Goal: Information Seeking & Learning: Learn about a topic

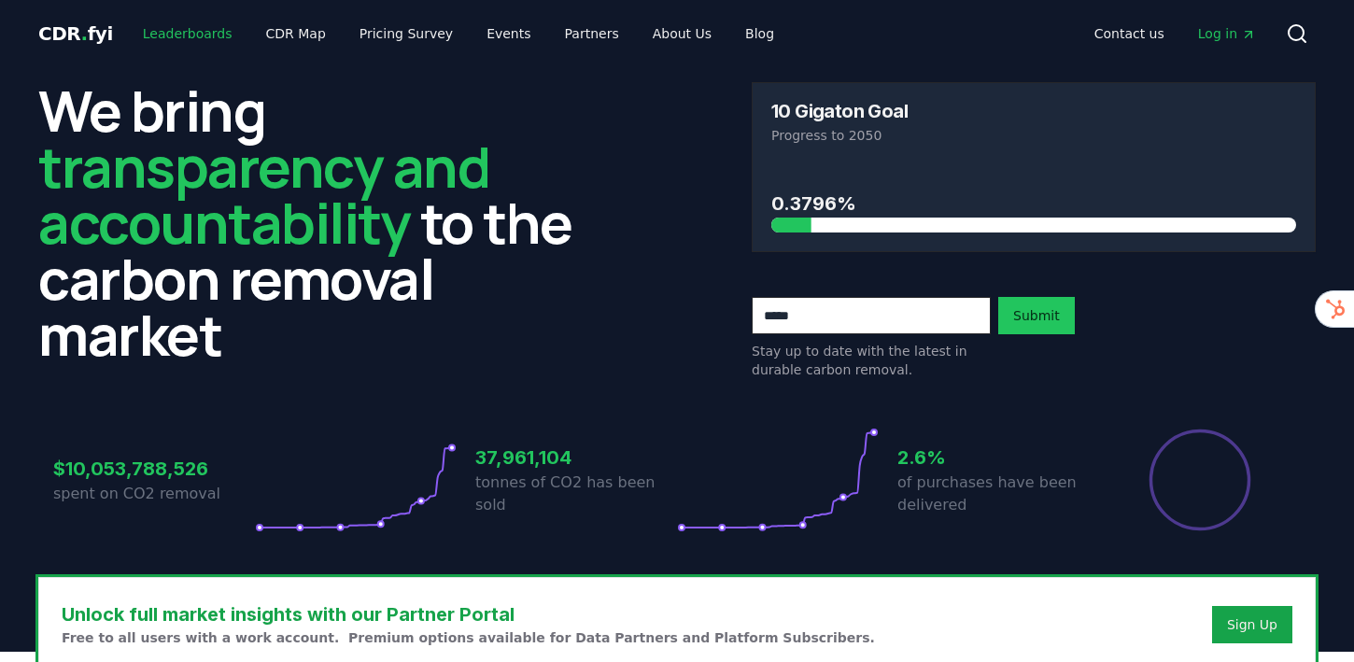
click at [192, 30] on link "Leaderboards" at bounding box center [188, 34] width 120 height 34
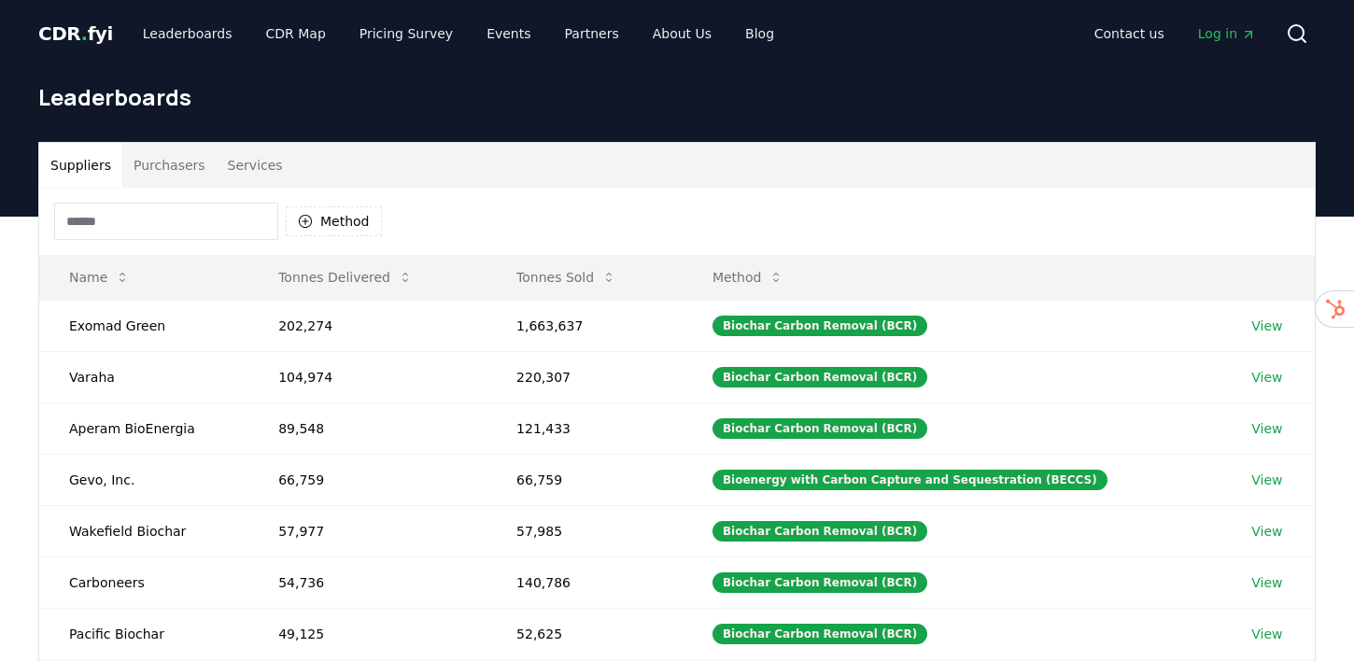
click at [169, 159] on button "Purchasers" at bounding box center [169, 165] width 94 height 45
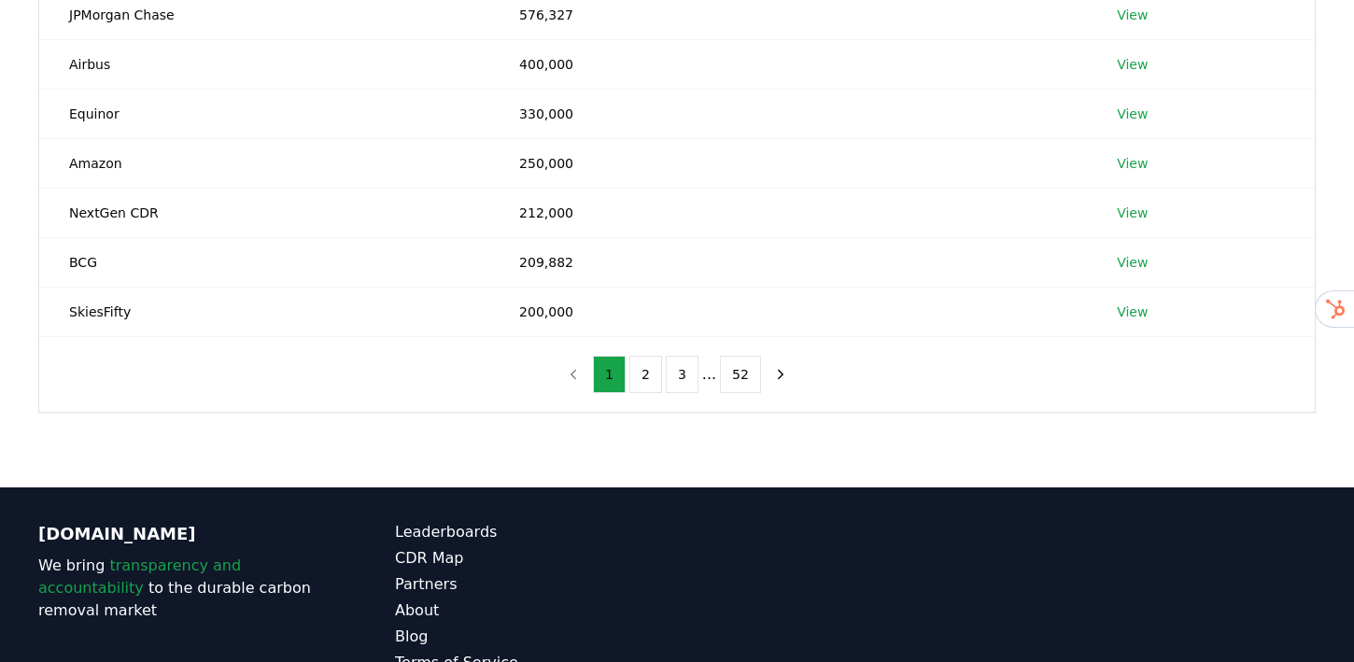
scroll to position [460, 0]
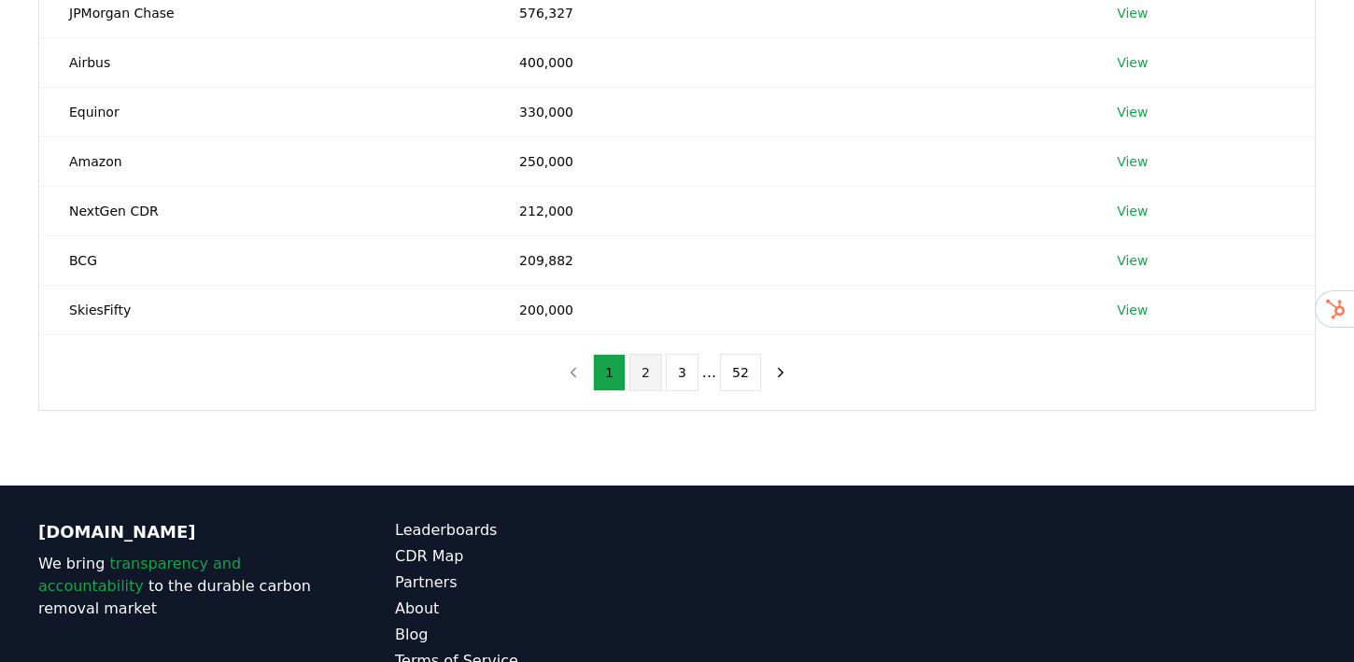
click at [653, 377] on button "2" at bounding box center [645, 372] width 33 height 37
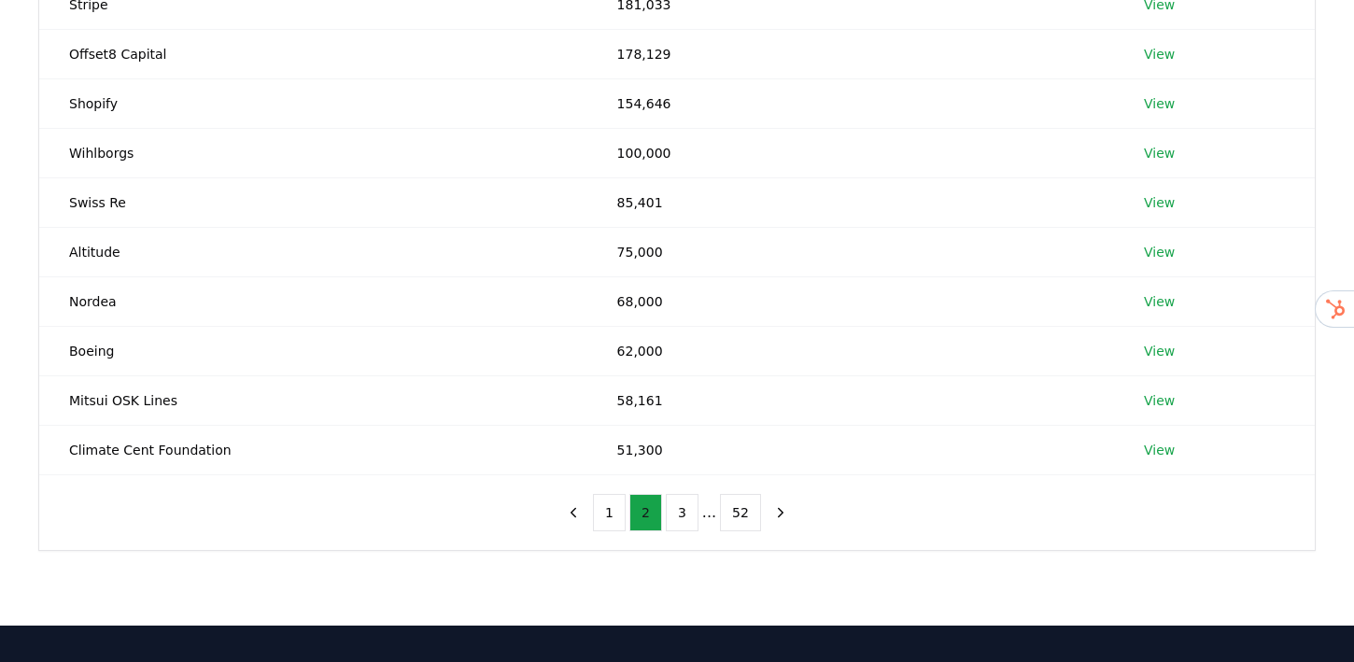
scroll to position [236, 0]
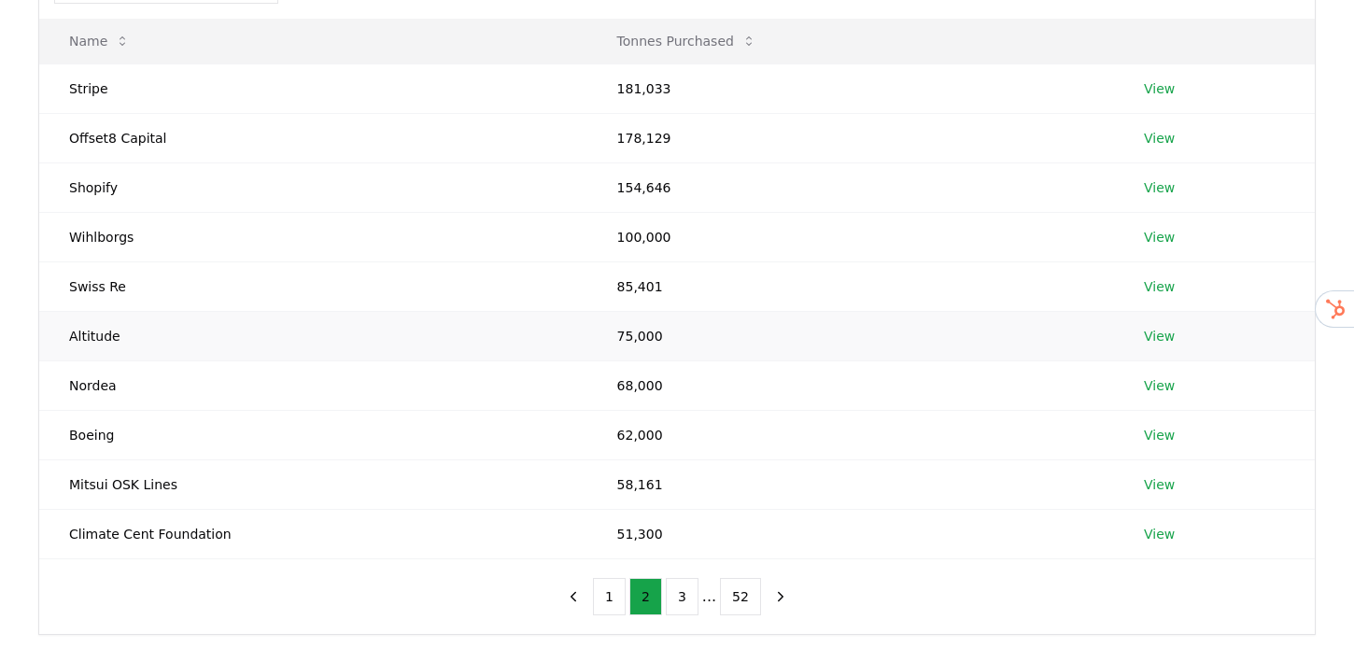
click at [1148, 335] on link "View" at bounding box center [1159, 336] width 31 height 19
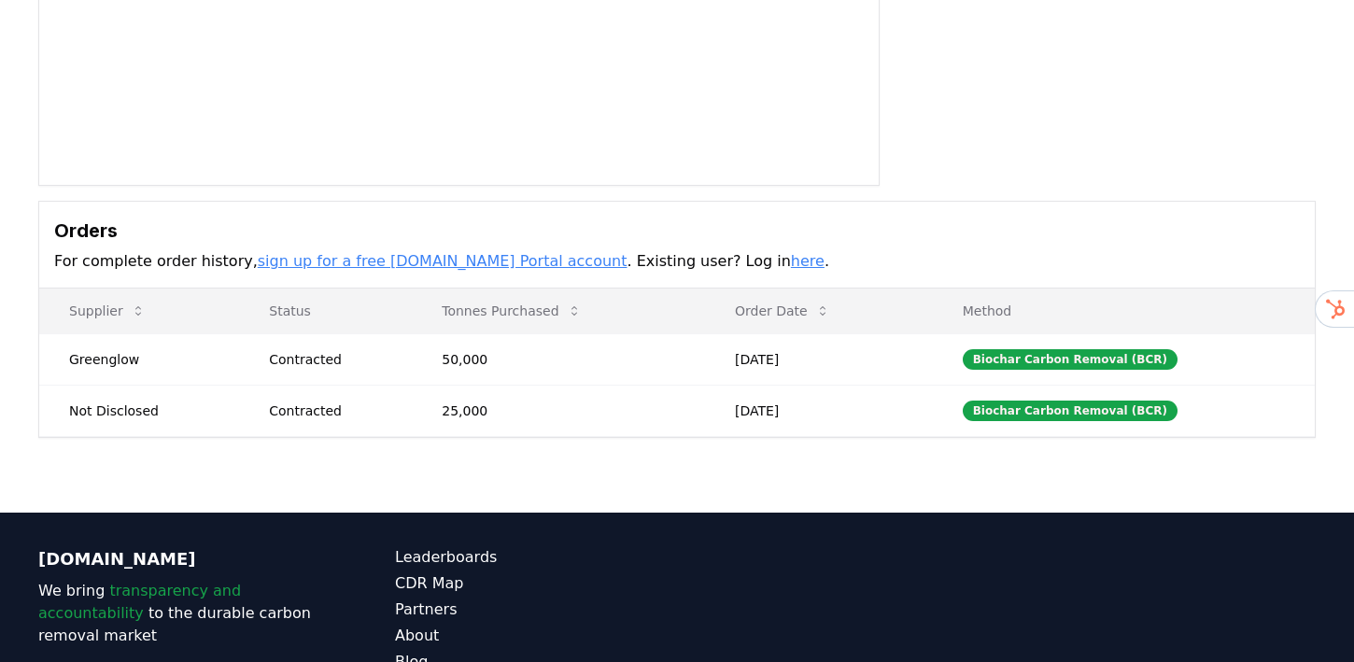
scroll to position [358, 0]
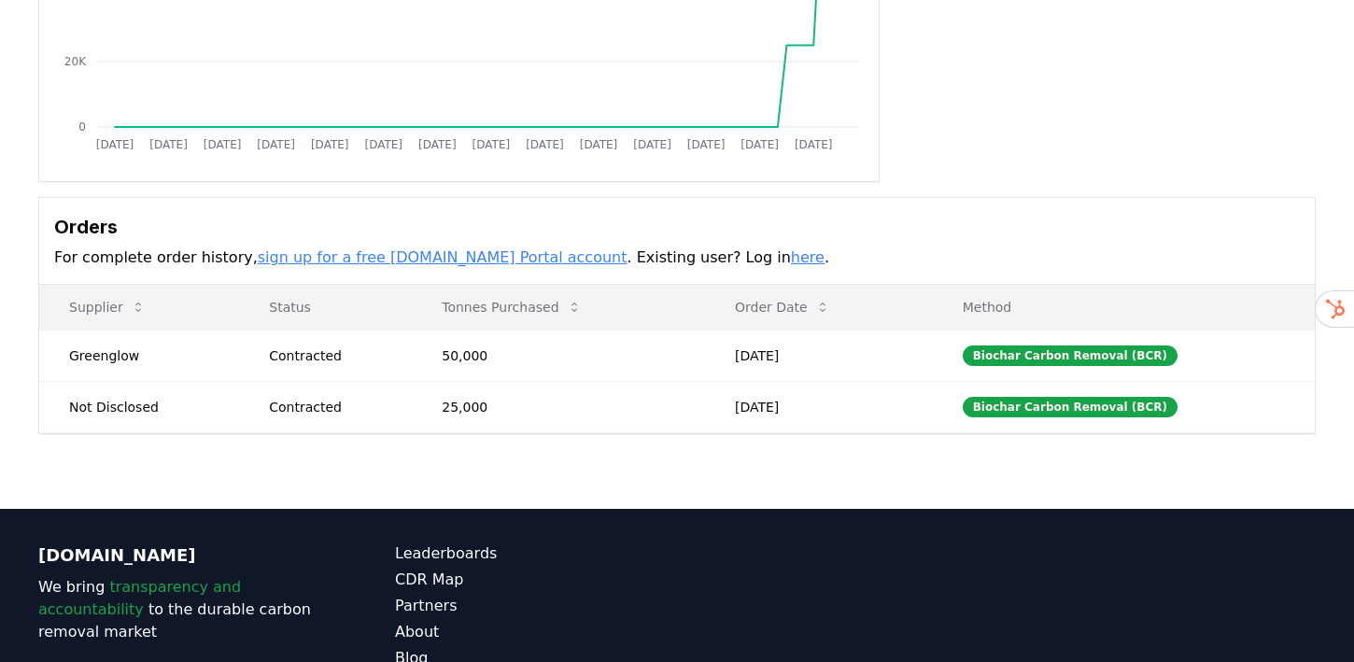
drag, startPoint x: 558, startPoint y: 373, endPoint x: 553, endPoint y: 146, distance: 227.0
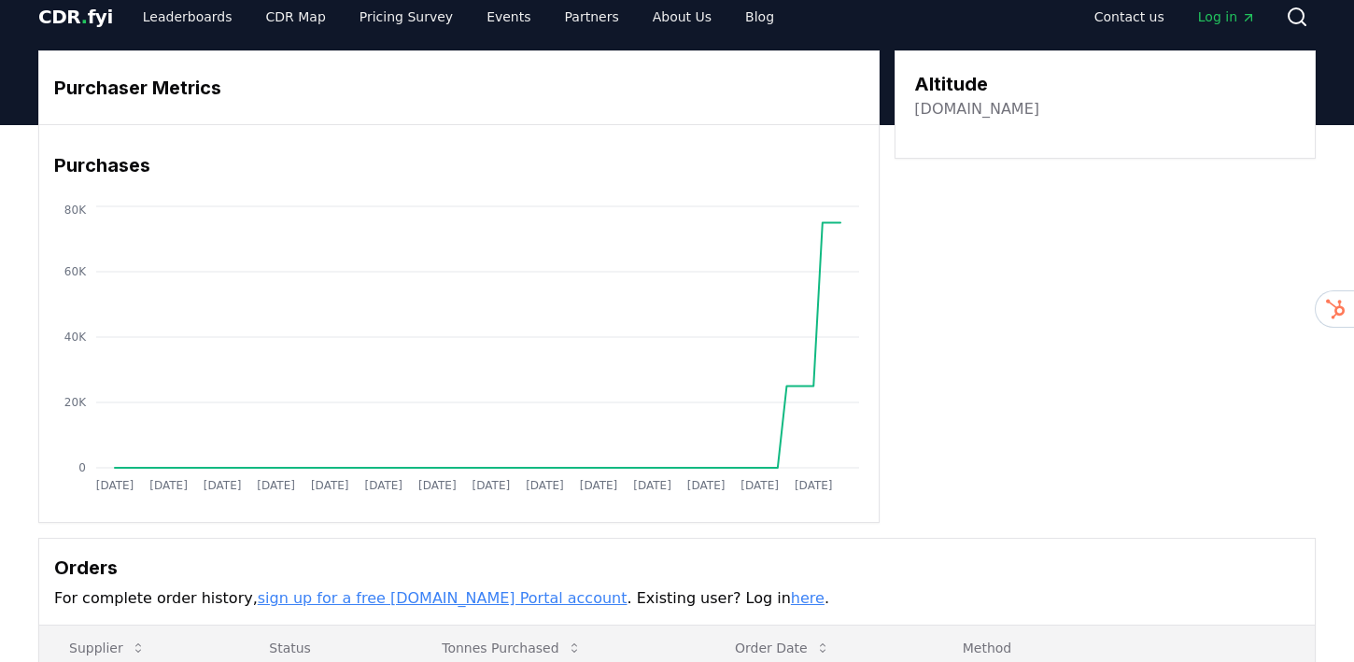
scroll to position [0, 0]
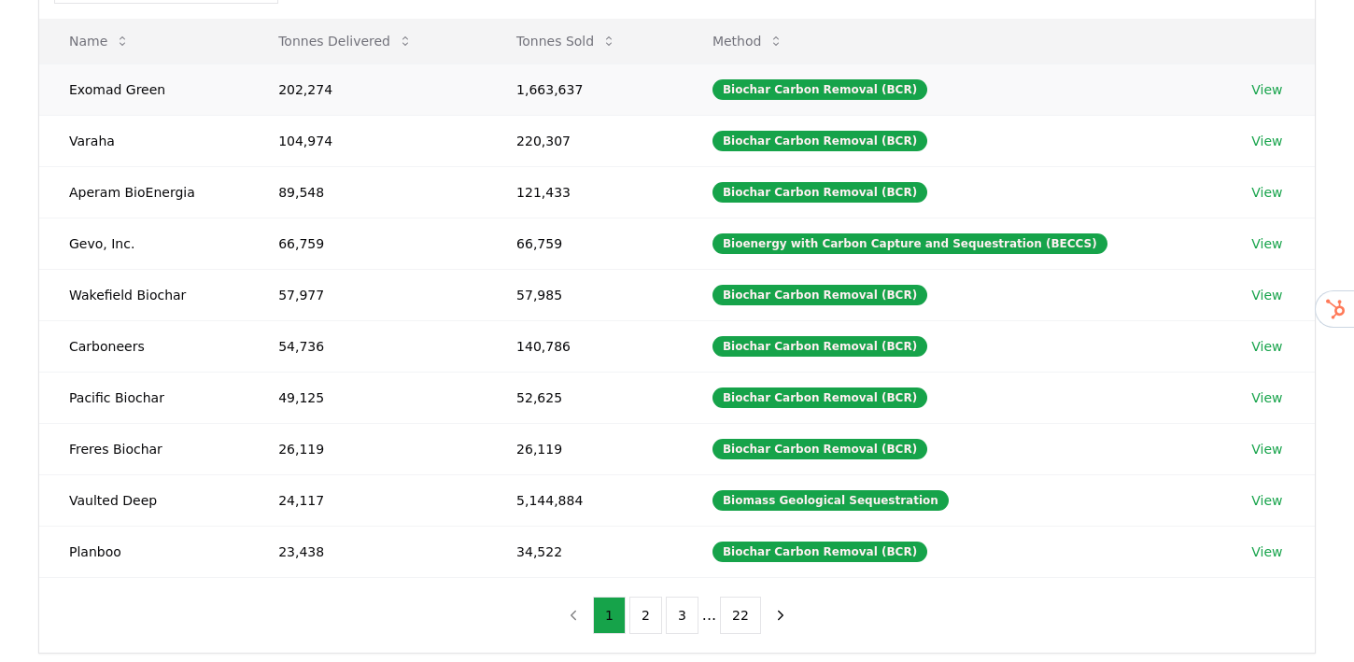
scroll to position [122, 0]
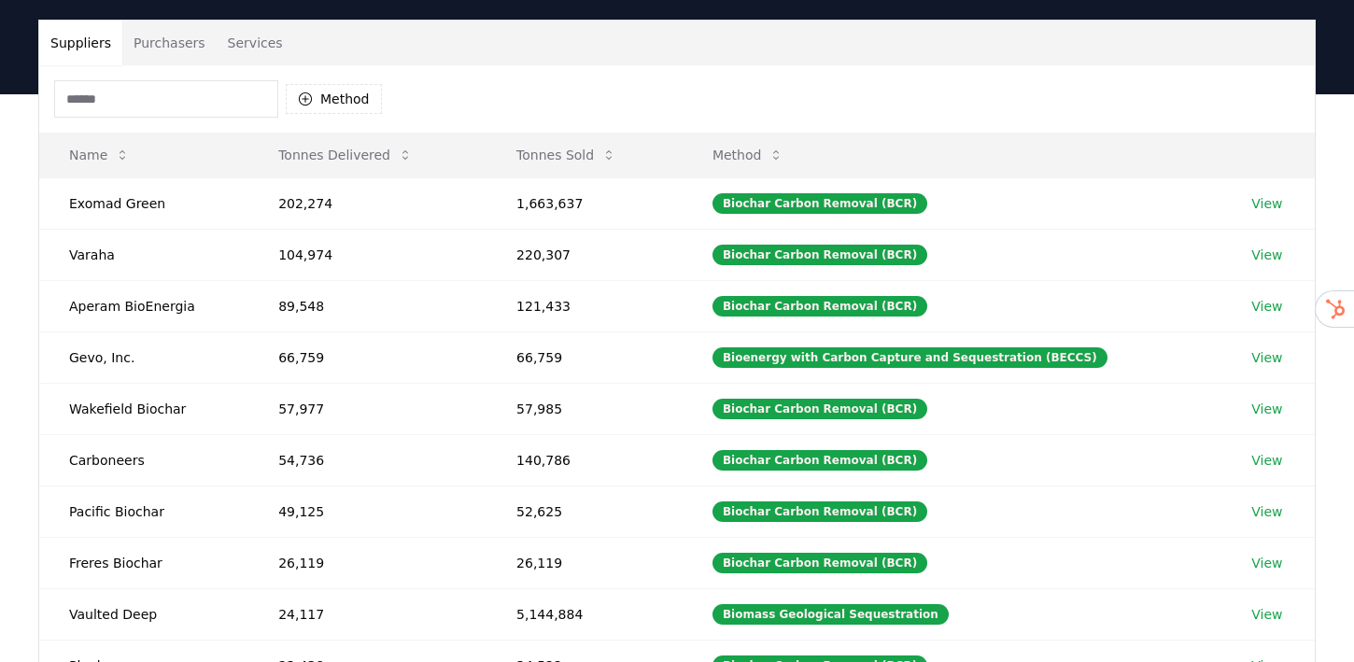
click at [177, 48] on button "Purchasers" at bounding box center [169, 43] width 94 height 45
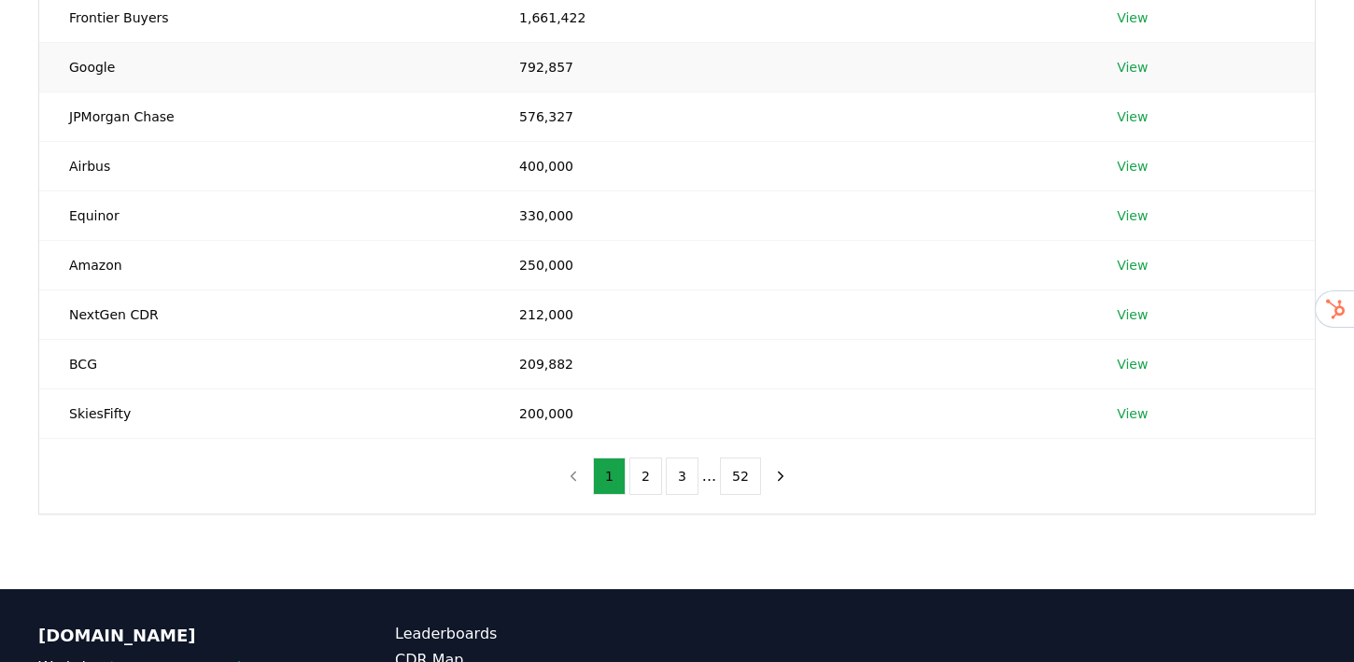
scroll to position [360, 0]
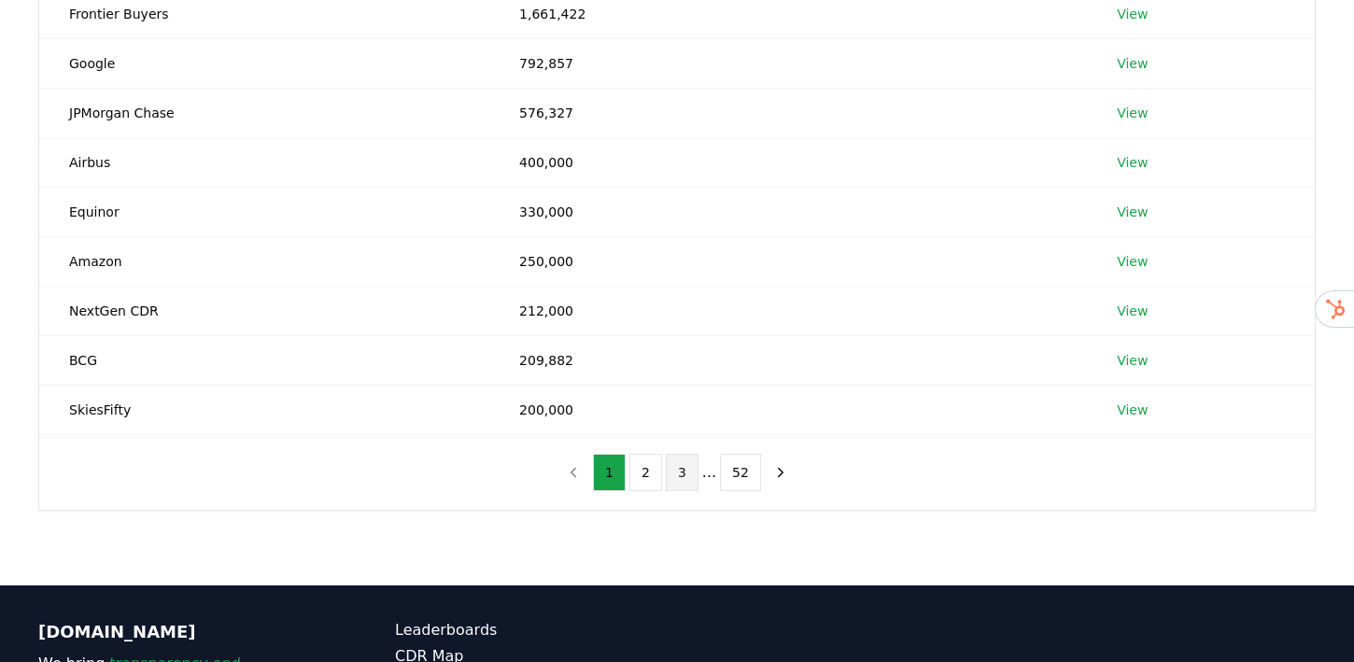
click at [671, 470] on button "3" at bounding box center [682, 472] width 33 height 37
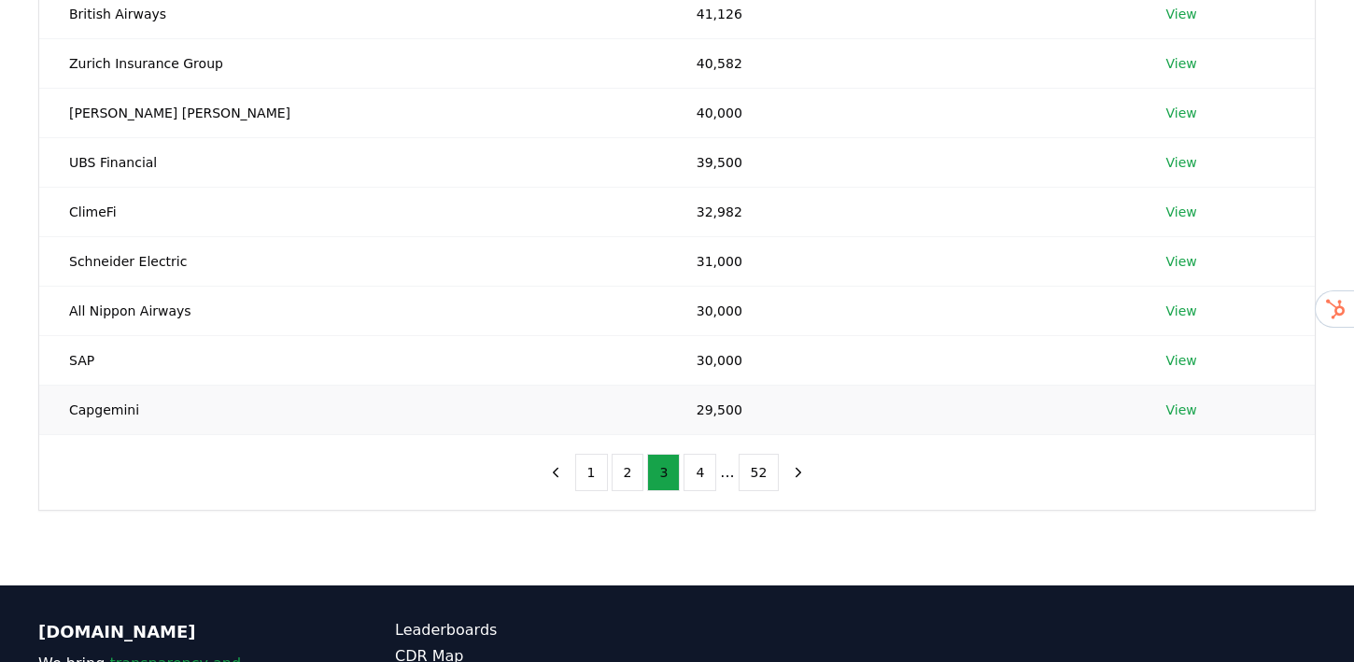
scroll to position [324, 0]
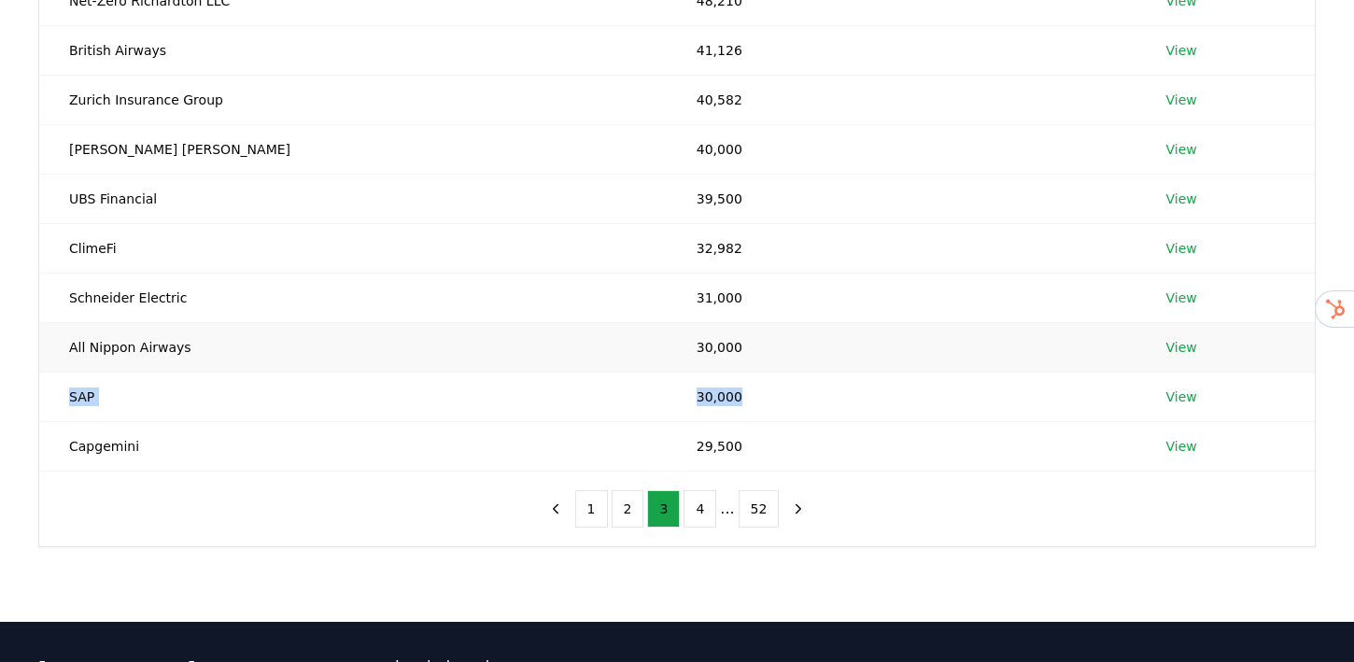
drag, startPoint x: 645, startPoint y: 390, endPoint x: 517, endPoint y: 363, distance: 130.8
click at [520, 367] on tbody "Net-Zero Richardton LLC 48,210 View British Airways 41,126 View Zurich Insuranc…" at bounding box center [677, 223] width 1276 height 495
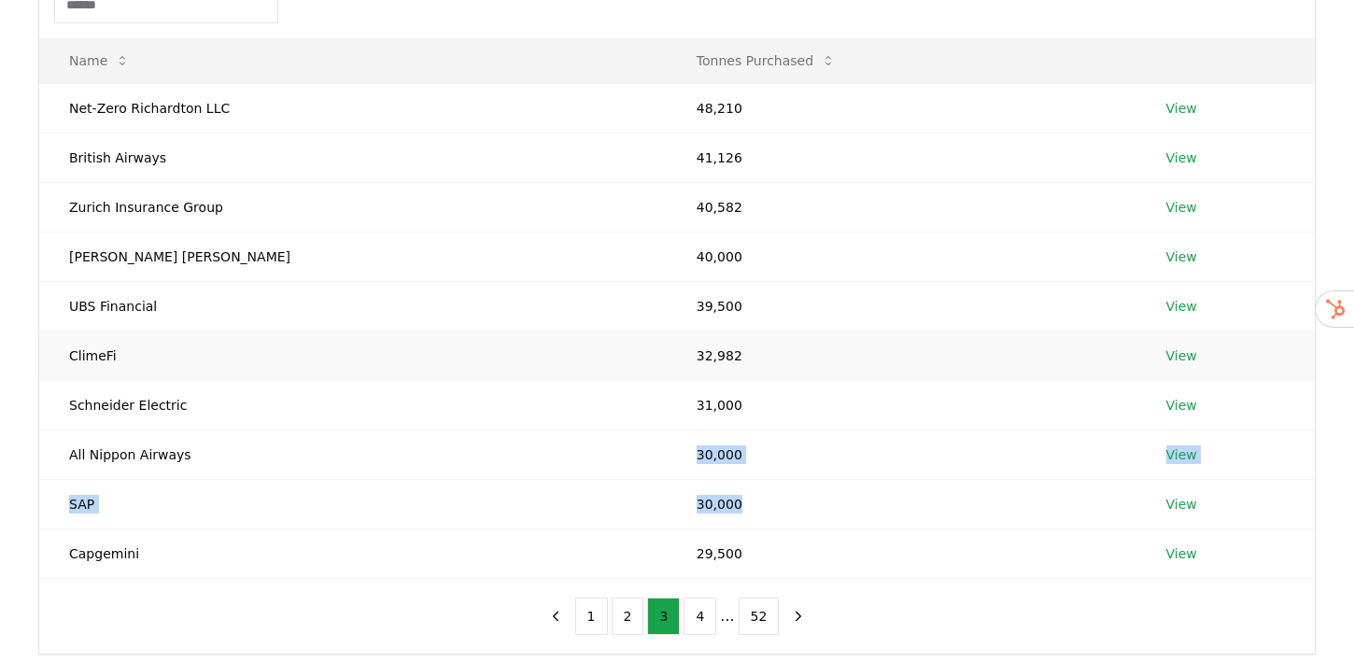
scroll to position [215, 0]
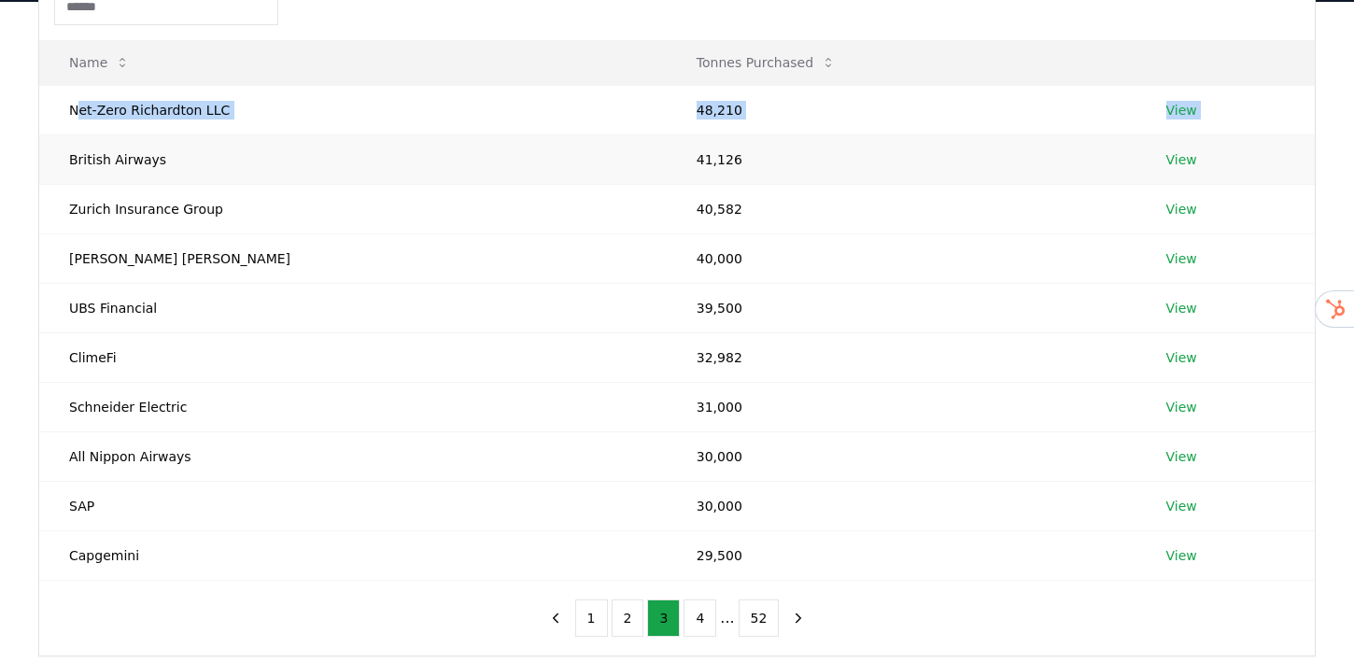
drag, startPoint x: 76, startPoint y: 109, endPoint x: 263, endPoint y: 143, distance: 190.7
click at [263, 143] on tbody "Net-Zero Richardton LLC 48,210 View British Airways 41,126 View Zurich Insuranc…" at bounding box center [677, 332] width 1276 height 495
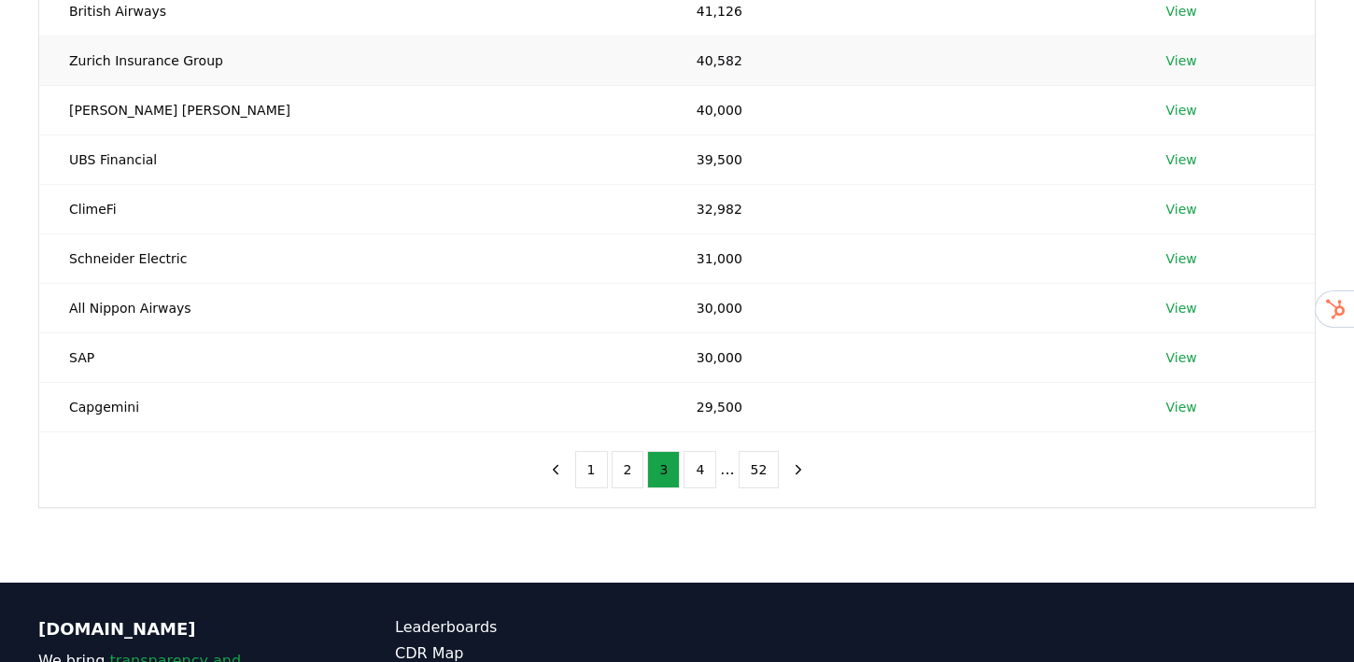
scroll to position [403, 0]
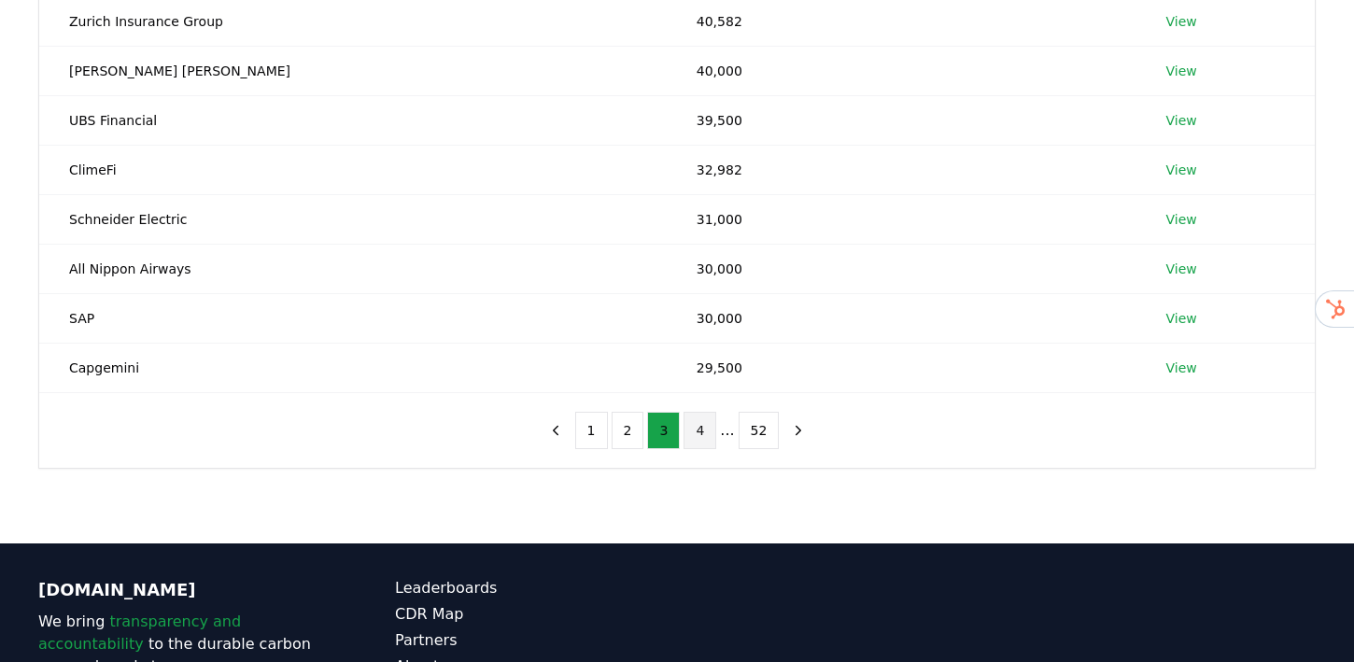
click at [695, 425] on button "4" at bounding box center [700, 430] width 33 height 37
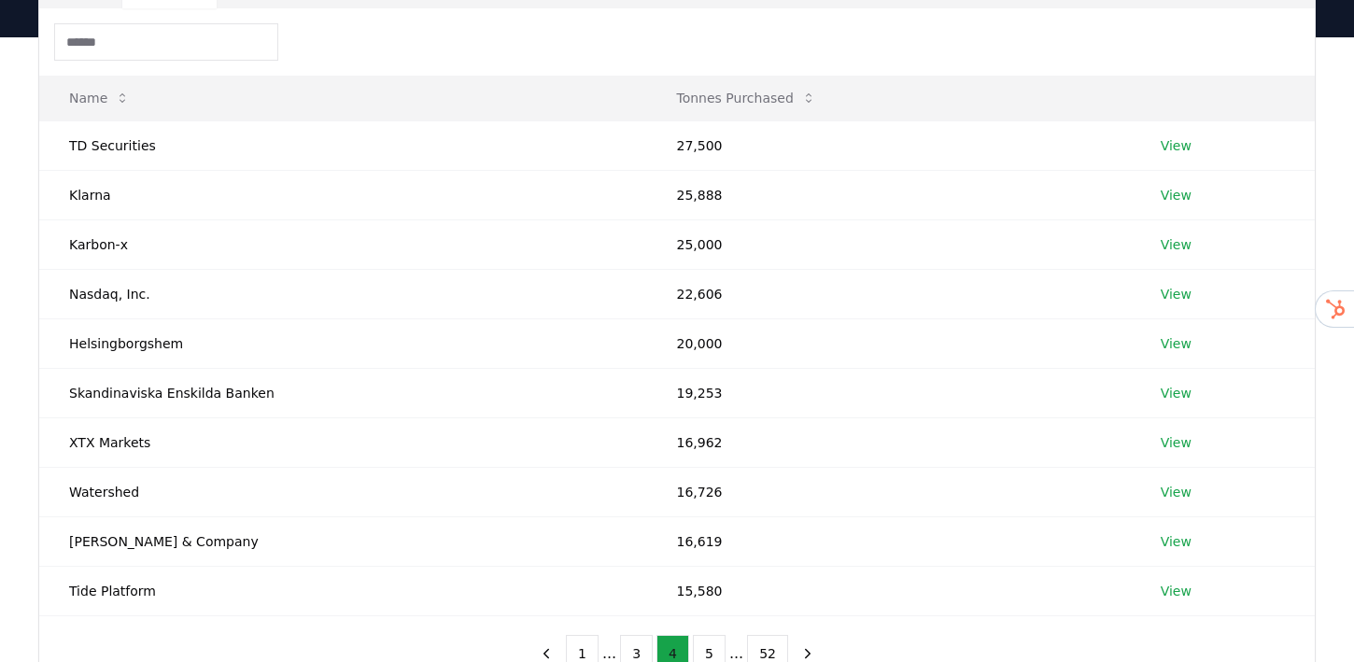
scroll to position [176, 0]
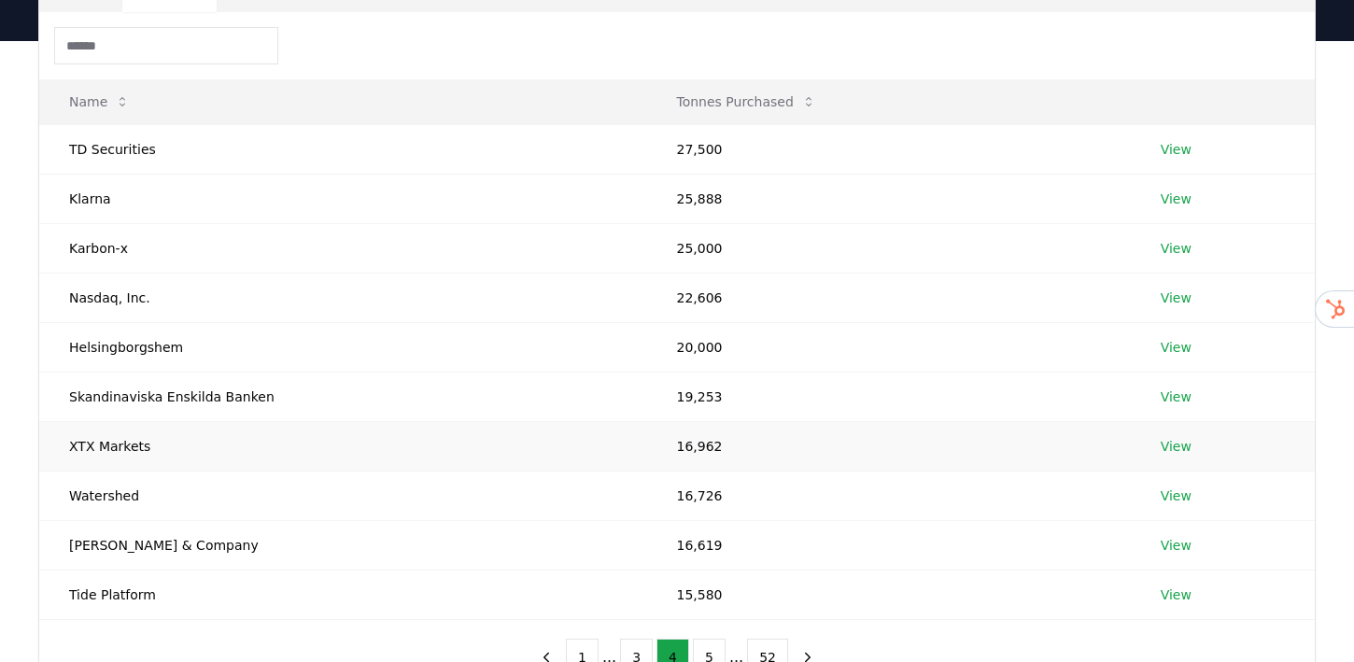
click at [1175, 451] on link "View" at bounding box center [1176, 446] width 31 height 19
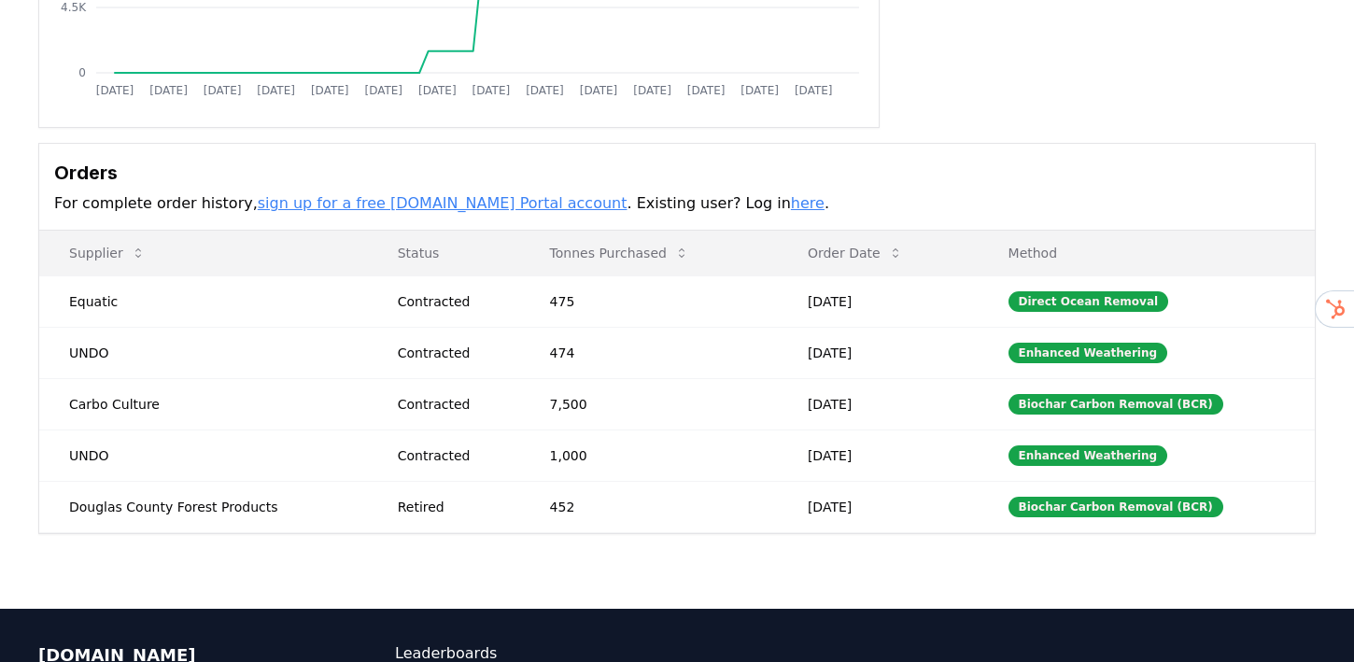
scroll to position [417, 0]
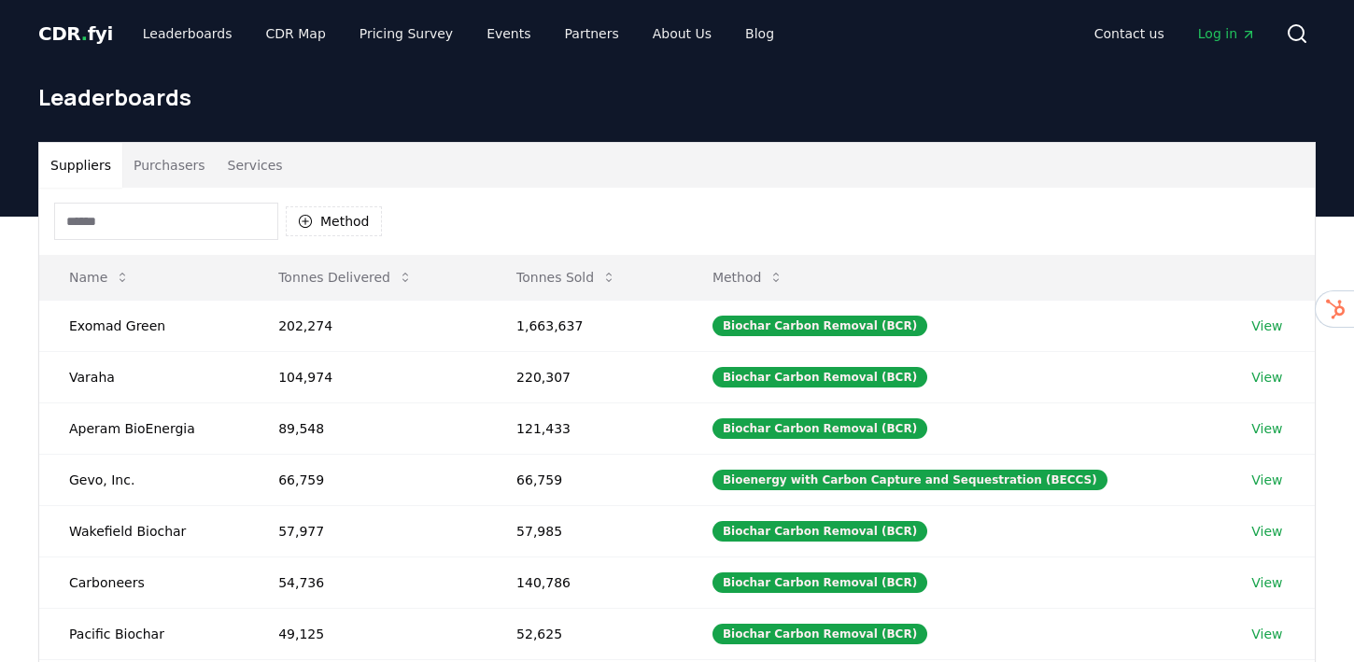
scroll to position [104, 0]
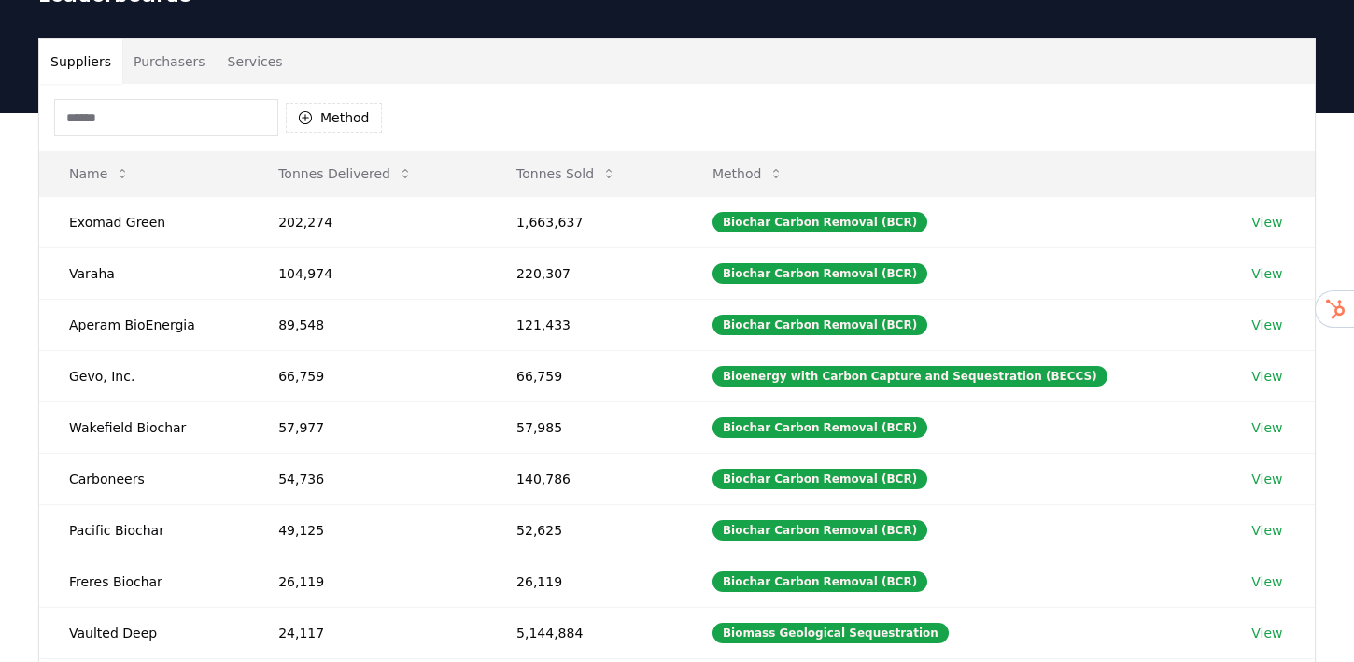
click at [191, 59] on button "Purchasers" at bounding box center [169, 61] width 94 height 45
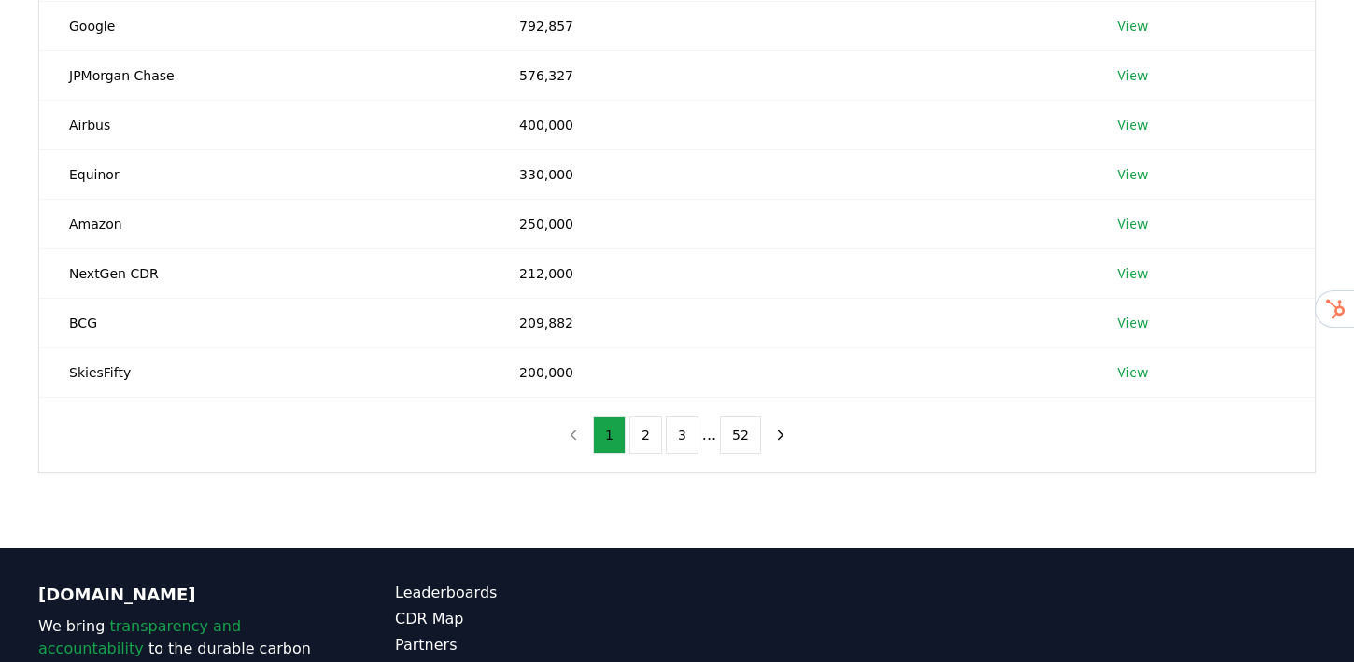
scroll to position [400, 0]
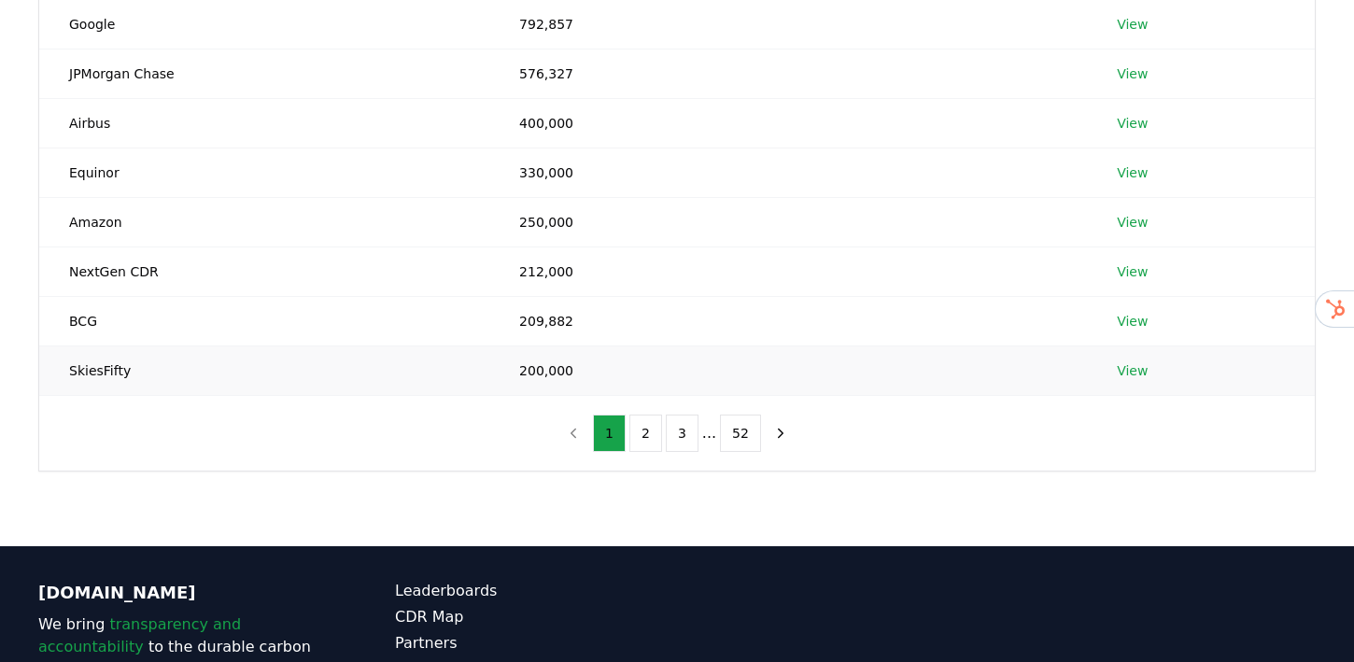
click at [1124, 374] on link "View" at bounding box center [1132, 370] width 31 height 19
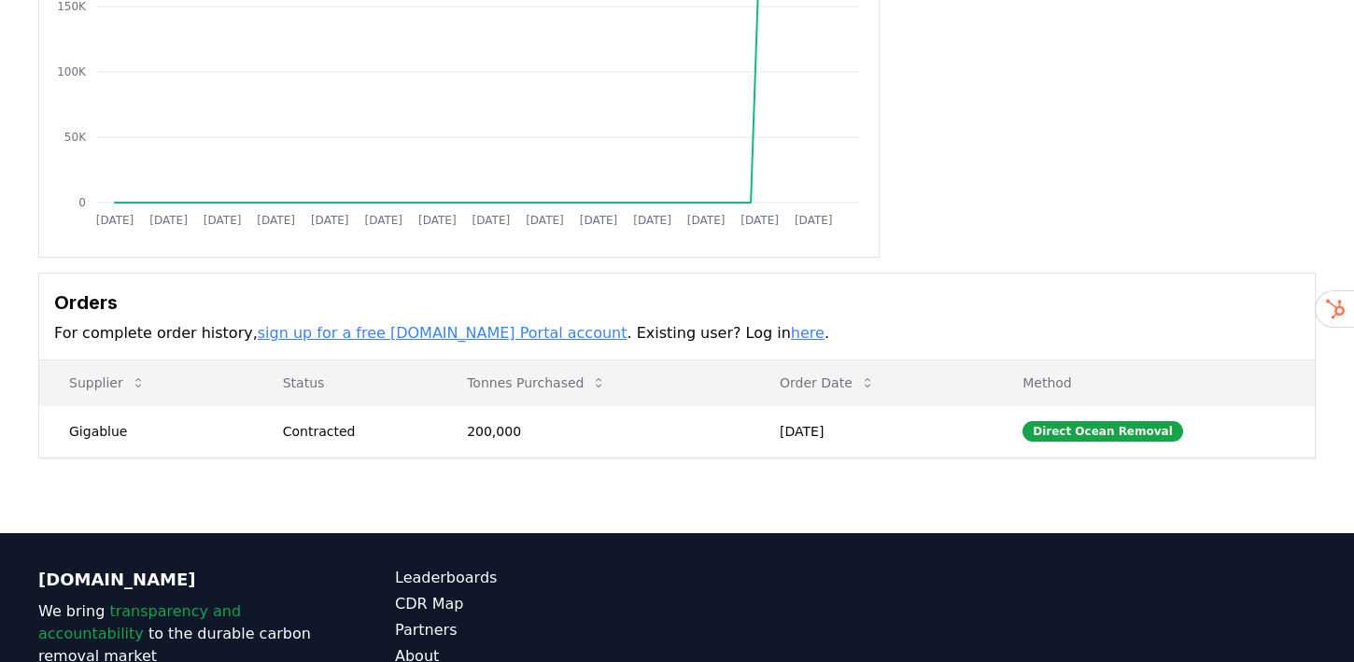
scroll to position [447, 0]
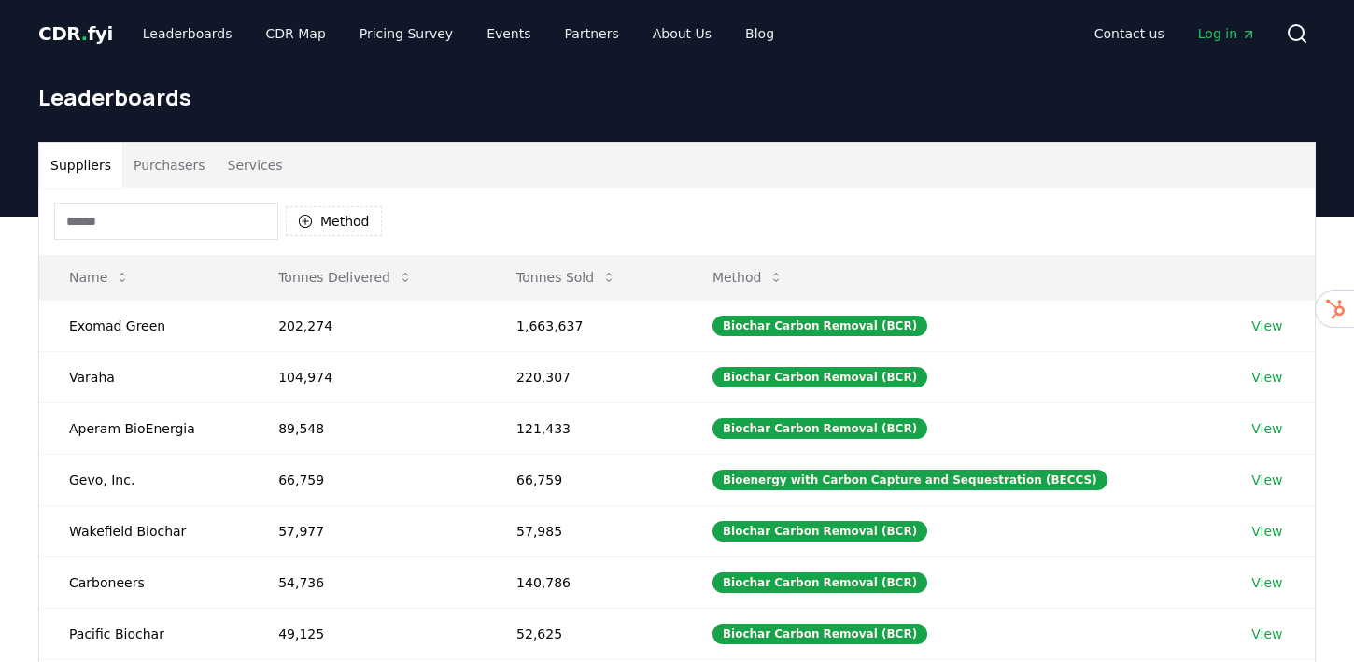
scroll to position [10, 0]
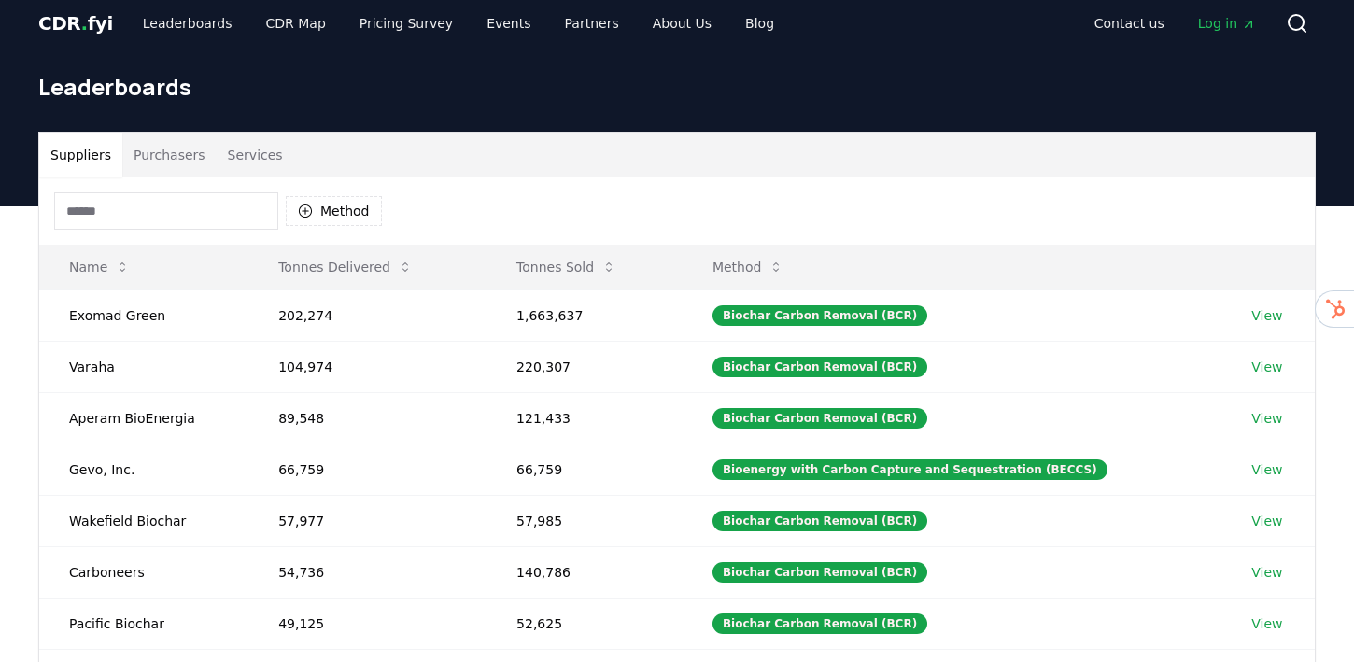
click at [194, 158] on button "Purchasers" at bounding box center [169, 155] width 94 height 45
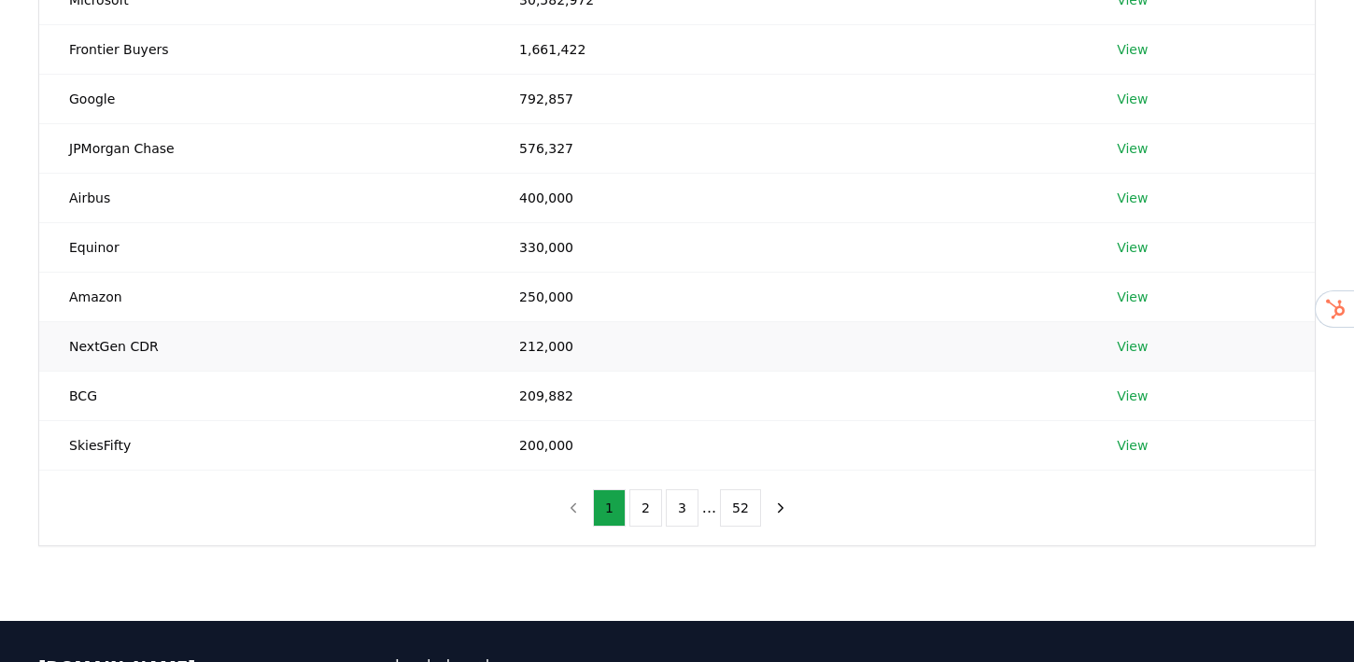
scroll to position [0, 0]
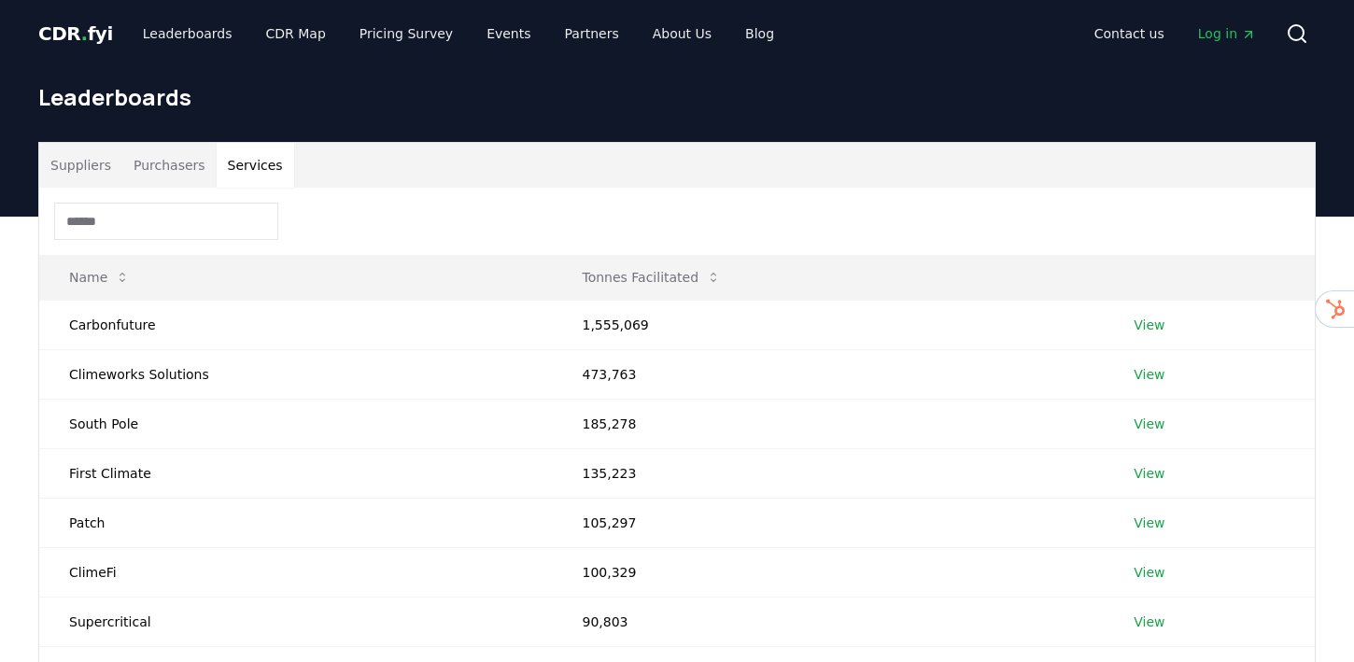
click at [255, 175] on button "Services" at bounding box center [256, 165] width 78 height 45
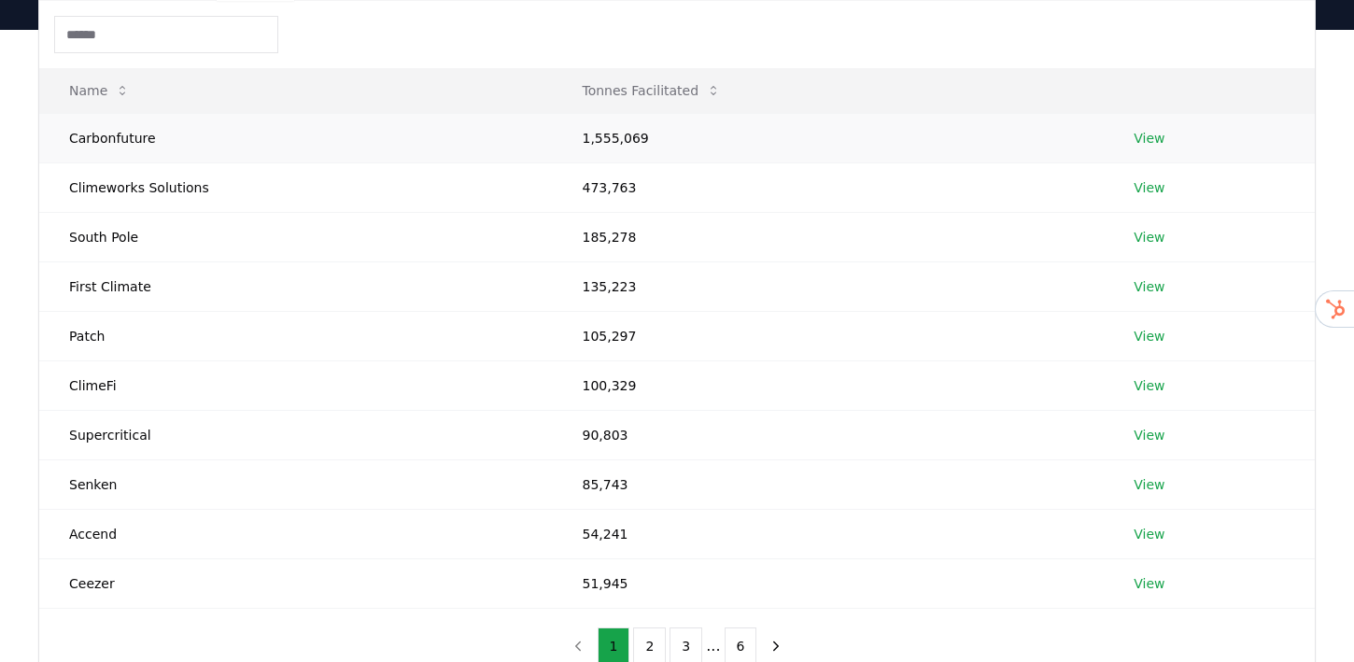
scroll to position [188, 0]
click at [1153, 435] on link "View" at bounding box center [1149, 434] width 31 height 19
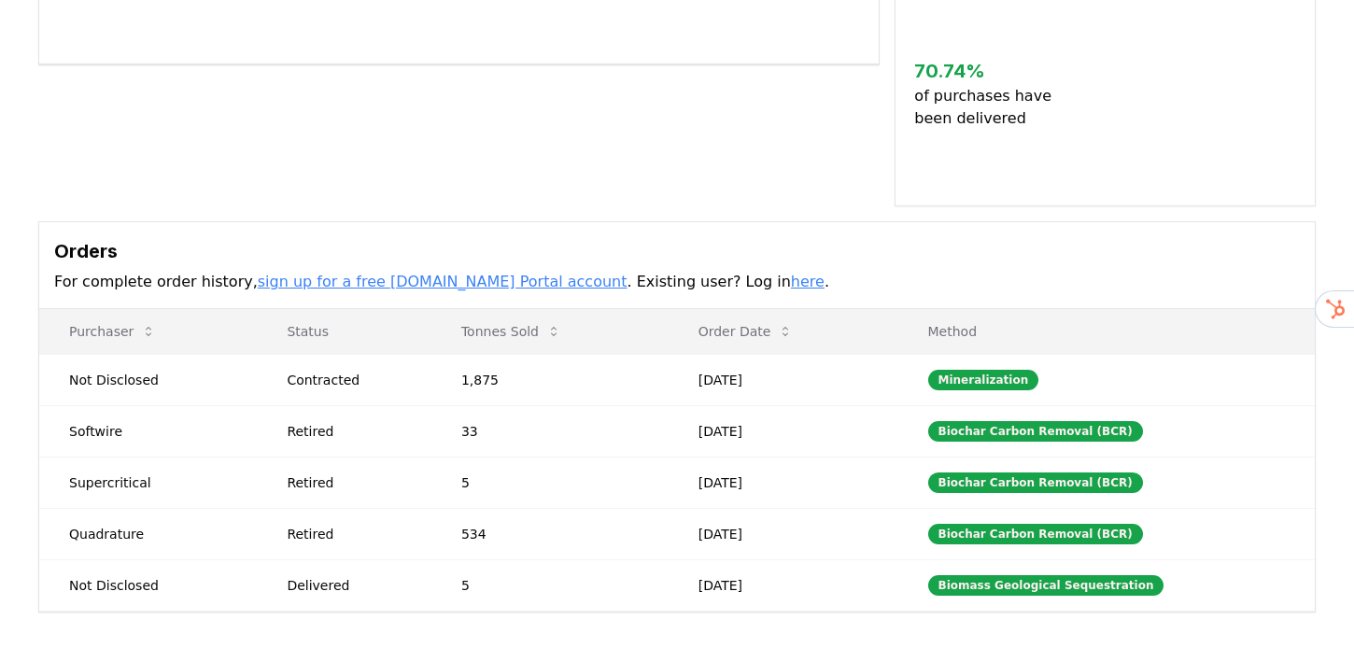
scroll to position [484, 0]
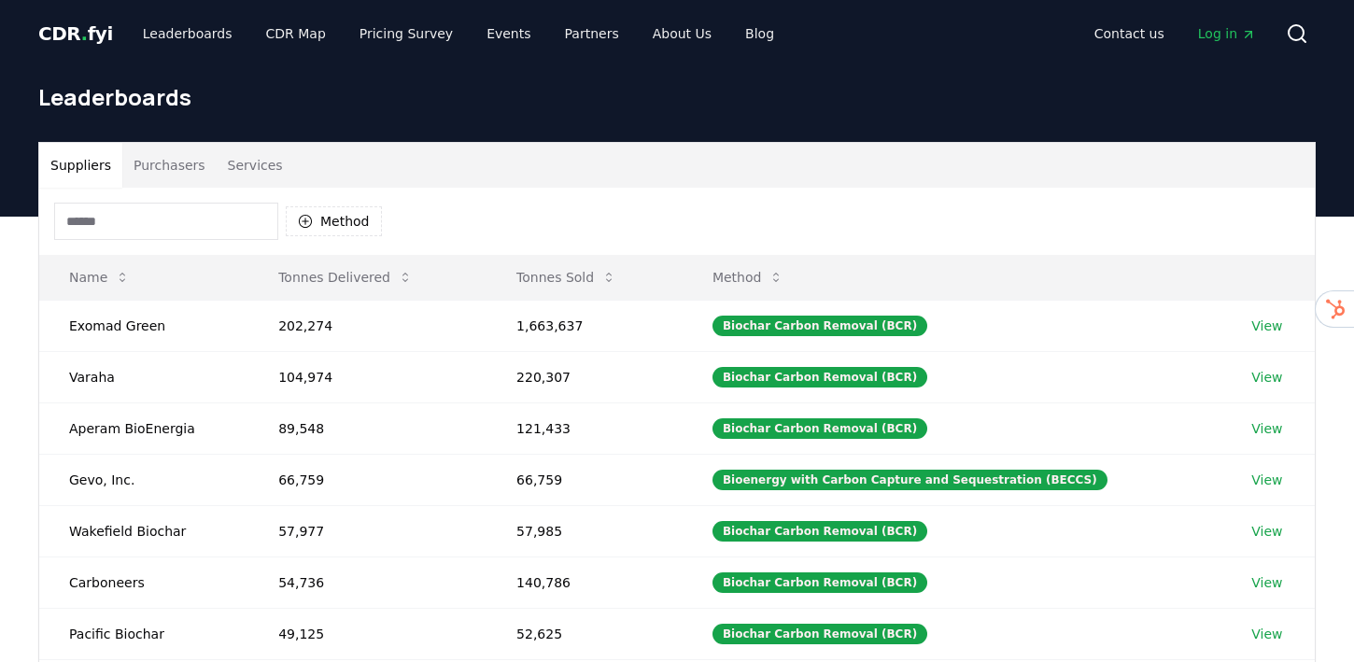
click at [260, 169] on button "Services" at bounding box center [256, 165] width 78 height 45
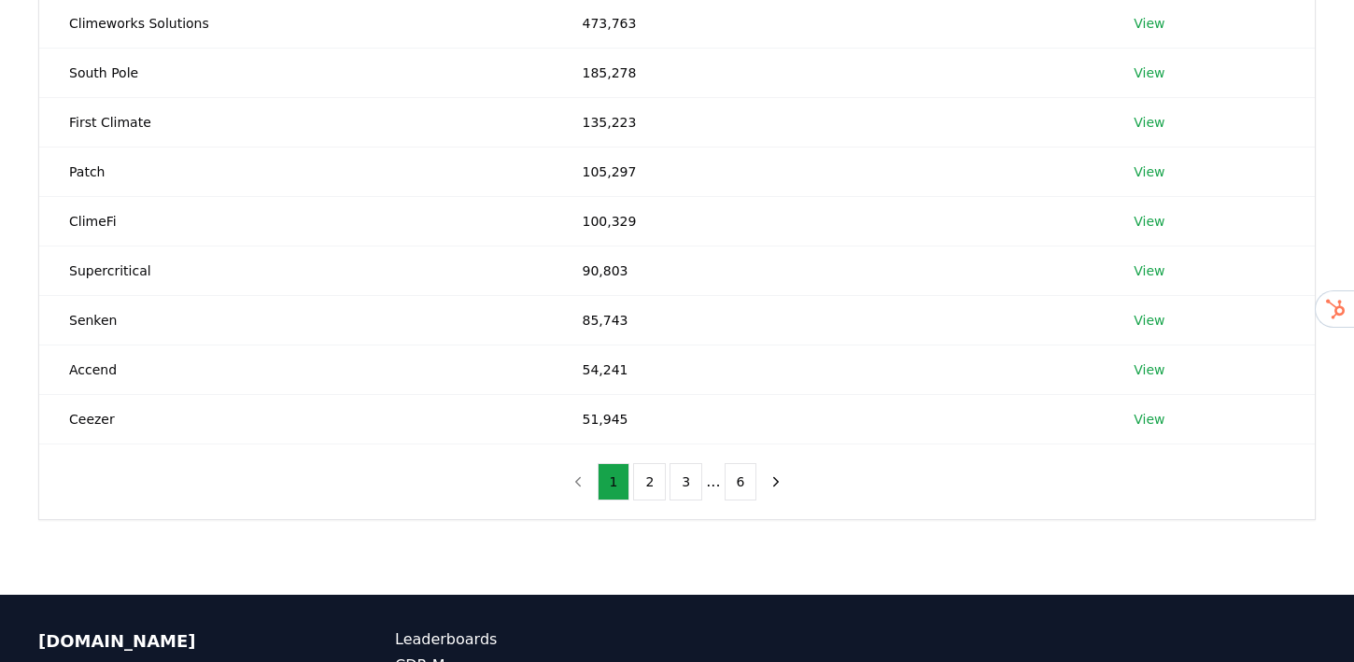
scroll to position [352, 0]
click at [1137, 415] on link "View" at bounding box center [1149, 418] width 31 height 19
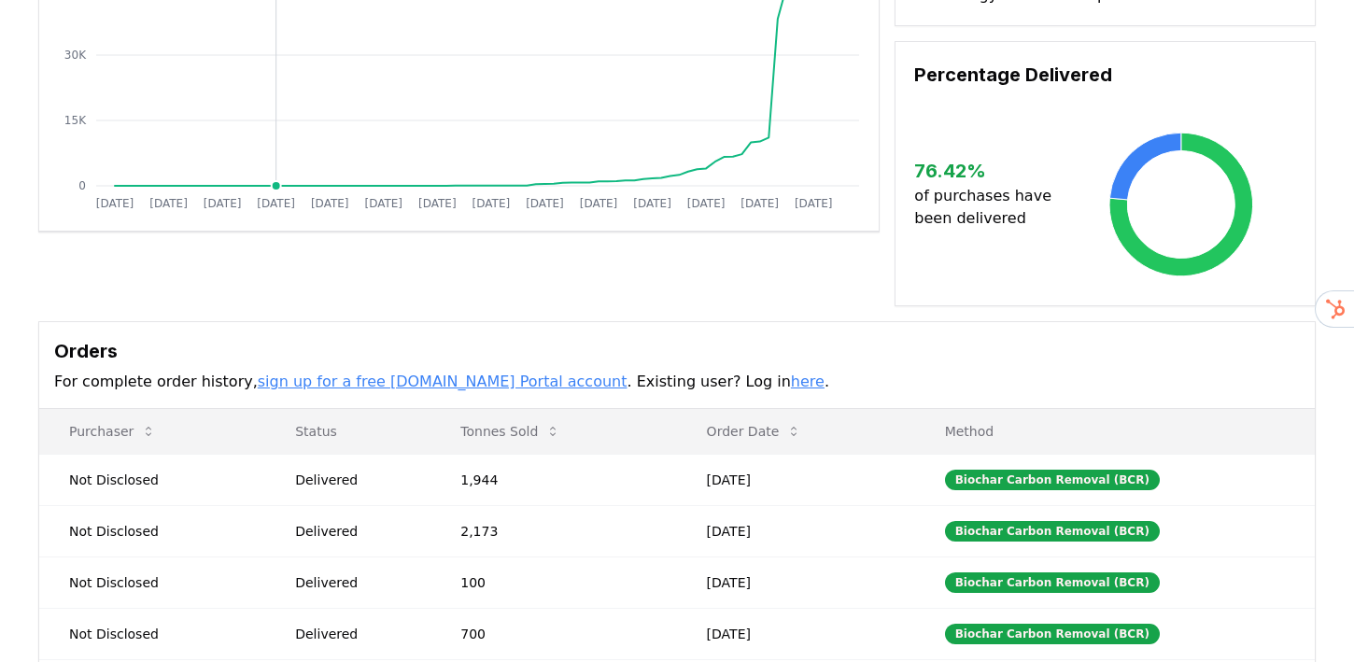
scroll to position [425, 0]
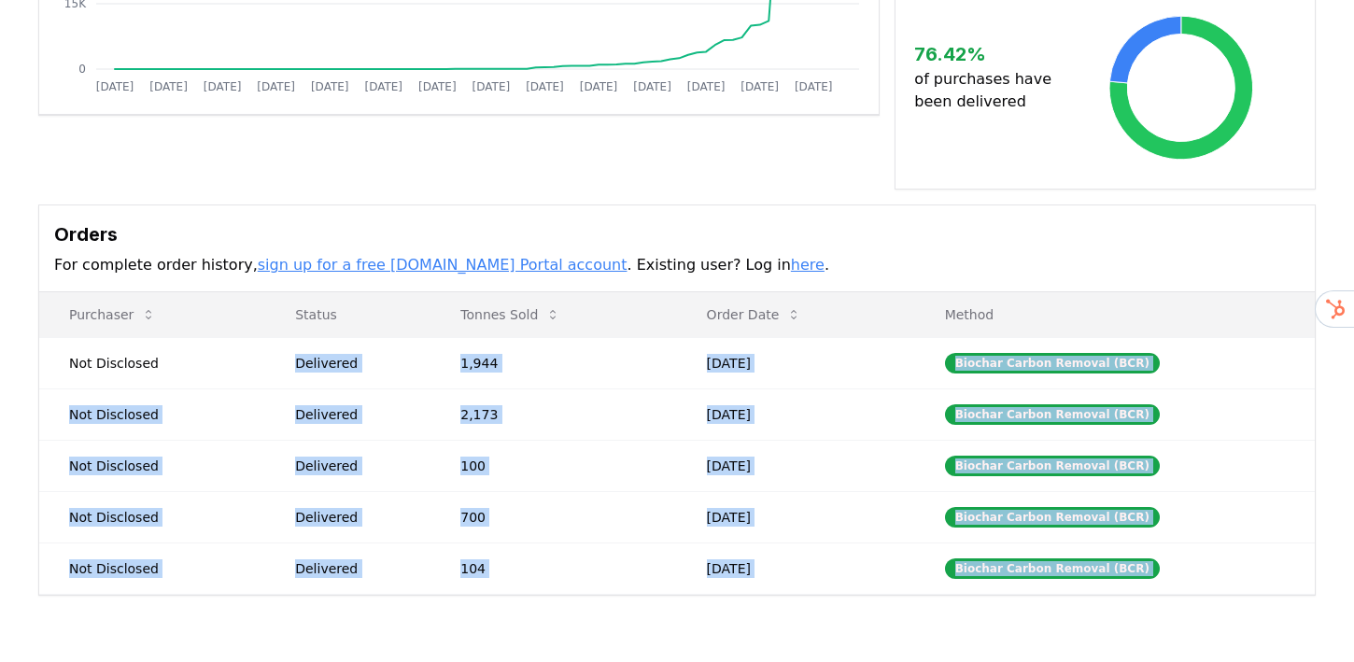
drag, startPoint x: 273, startPoint y: 329, endPoint x: 433, endPoint y: 681, distance: 387.0
click at [433, 661] on html "CDR . fyi Leaderboards CDR Map Pricing Survey Events Partners About Us Blog Con…" at bounding box center [677, 272] width 1354 height 1394
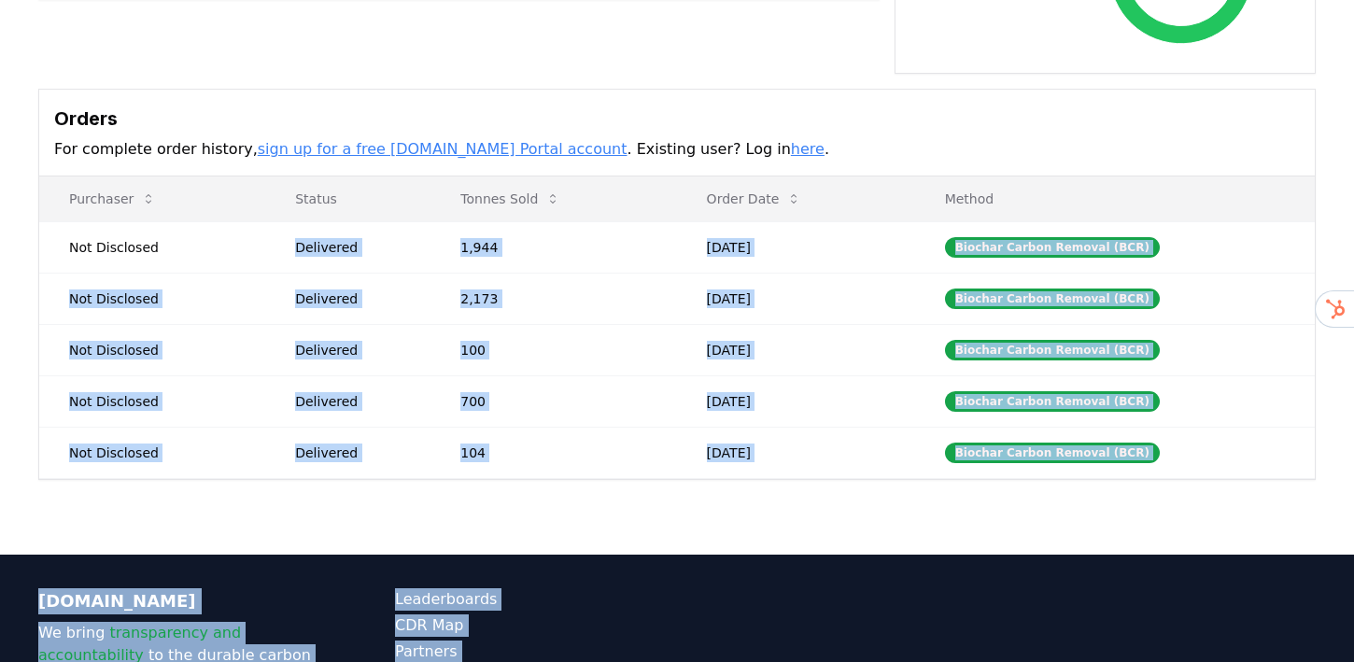
click at [791, 140] on link "here" at bounding box center [808, 149] width 34 height 18
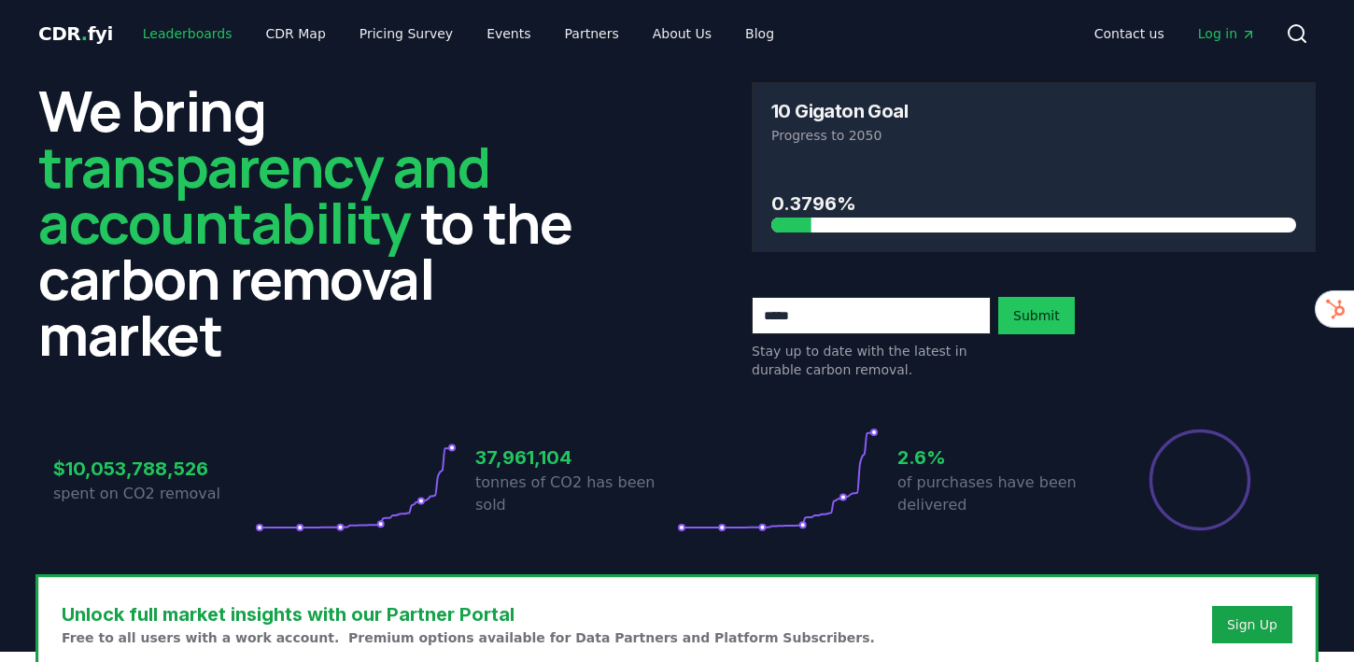
click at [192, 35] on link "Leaderboards" at bounding box center [188, 34] width 120 height 34
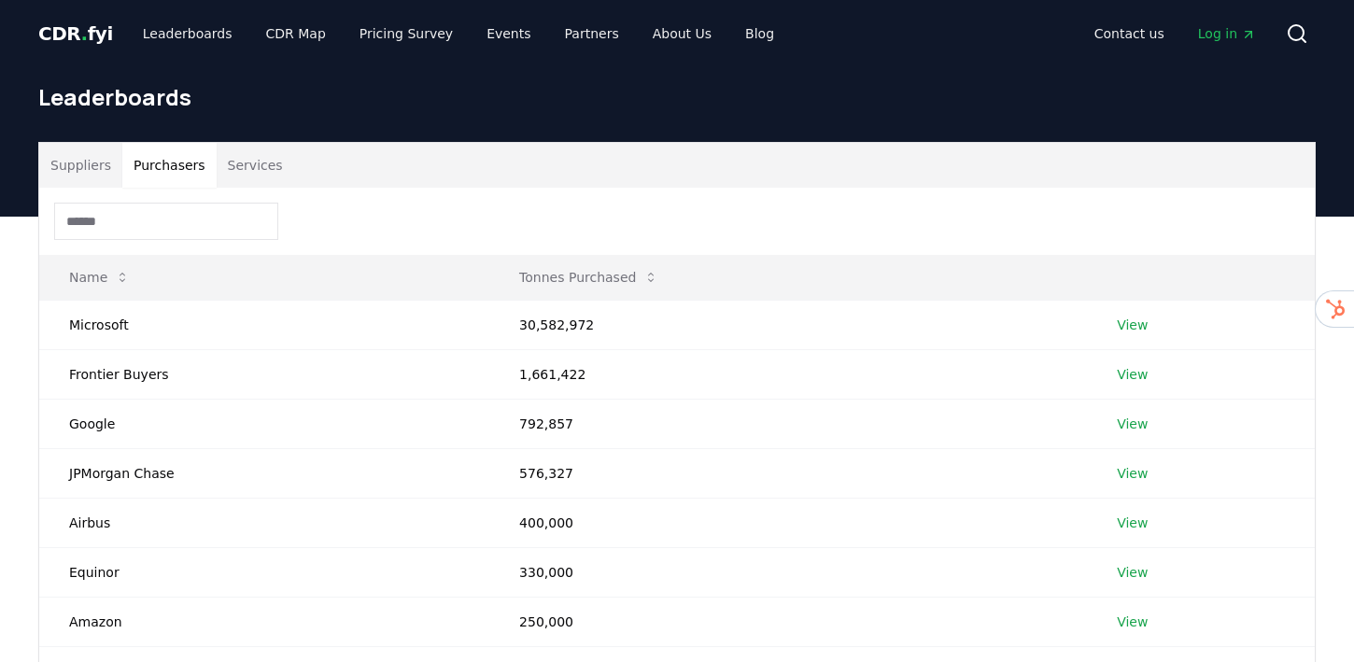
click at [180, 175] on button "Purchasers" at bounding box center [169, 165] width 94 height 45
click at [261, 189] on div at bounding box center [677, 221] width 1276 height 67
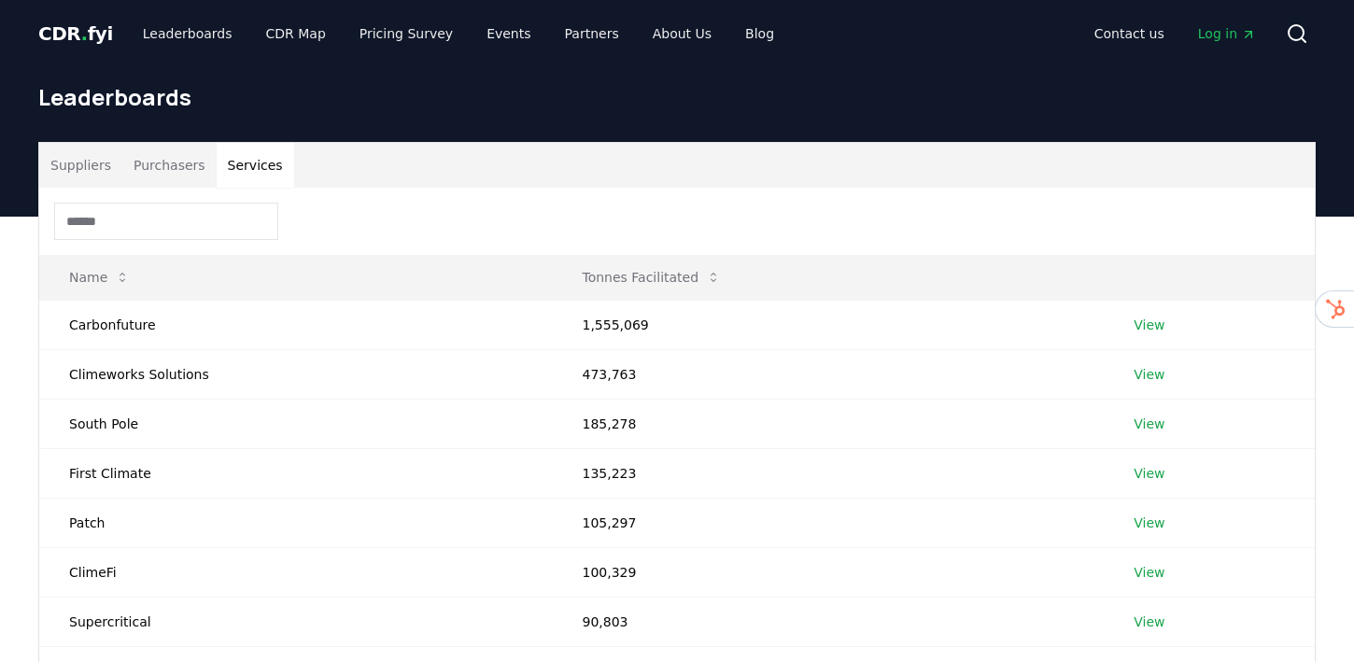
click at [253, 177] on button "Services" at bounding box center [256, 165] width 78 height 45
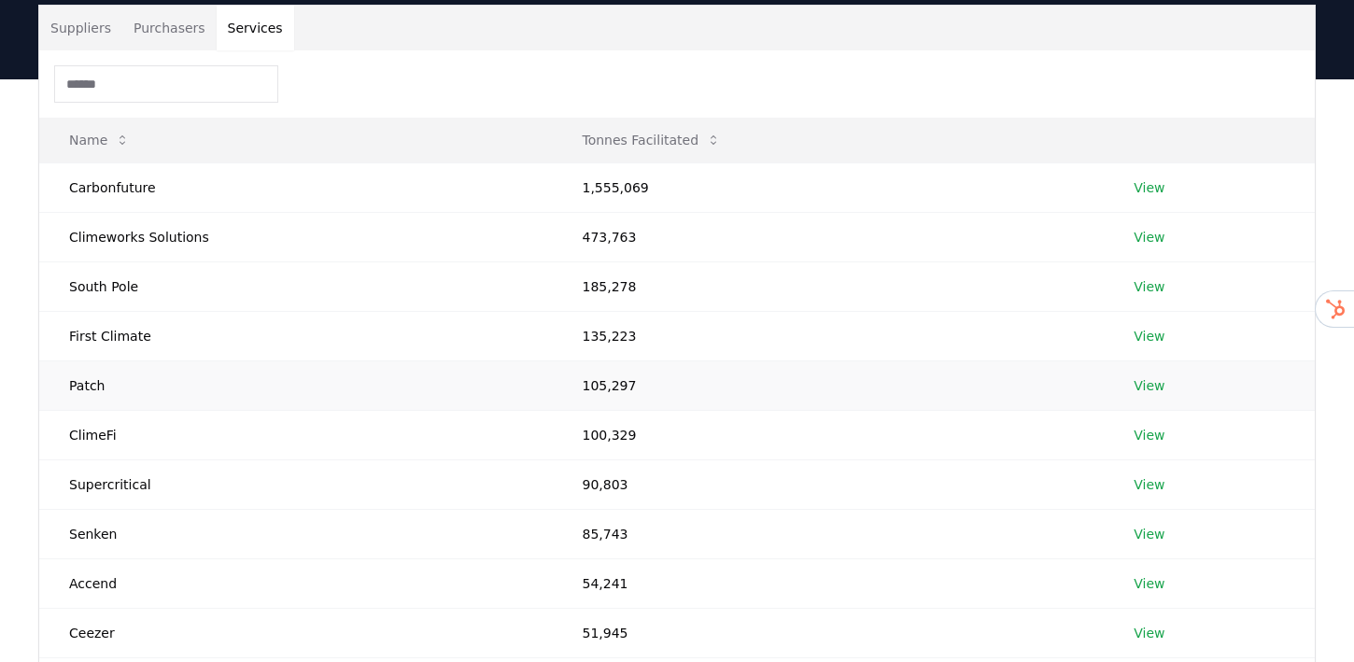
scroll to position [199, 0]
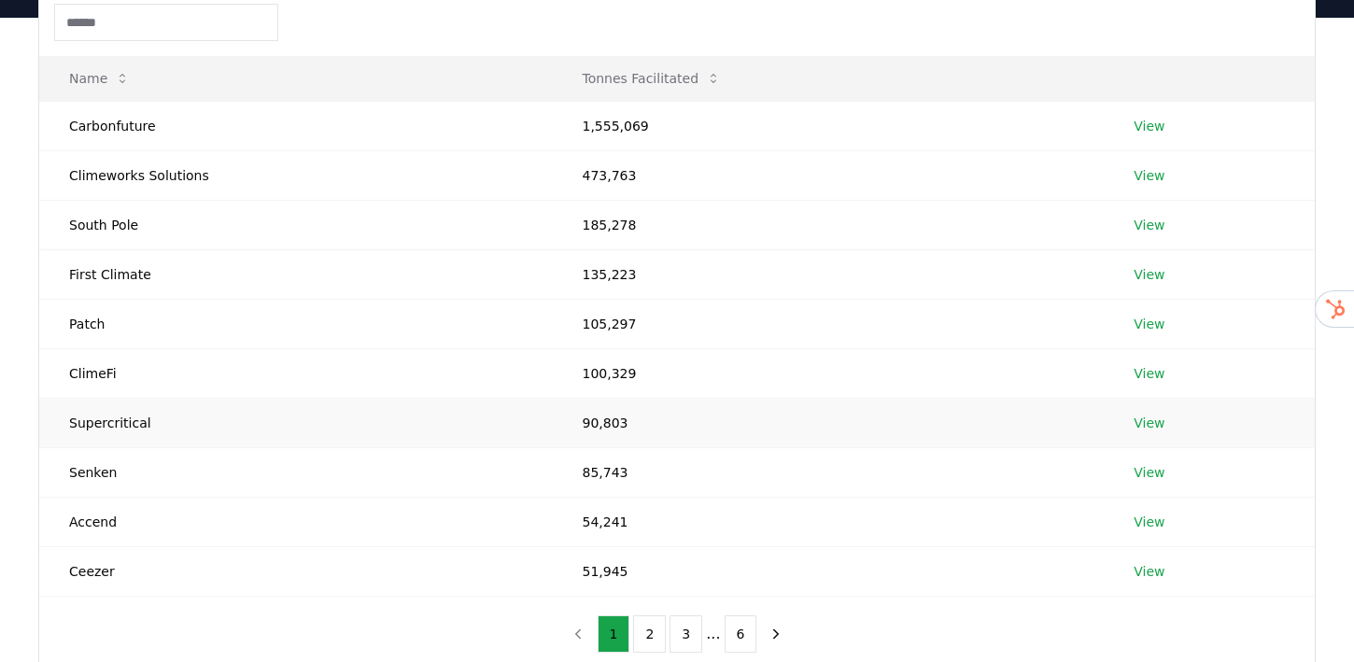
click at [1148, 420] on link "View" at bounding box center [1149, 423] width 31 height 19
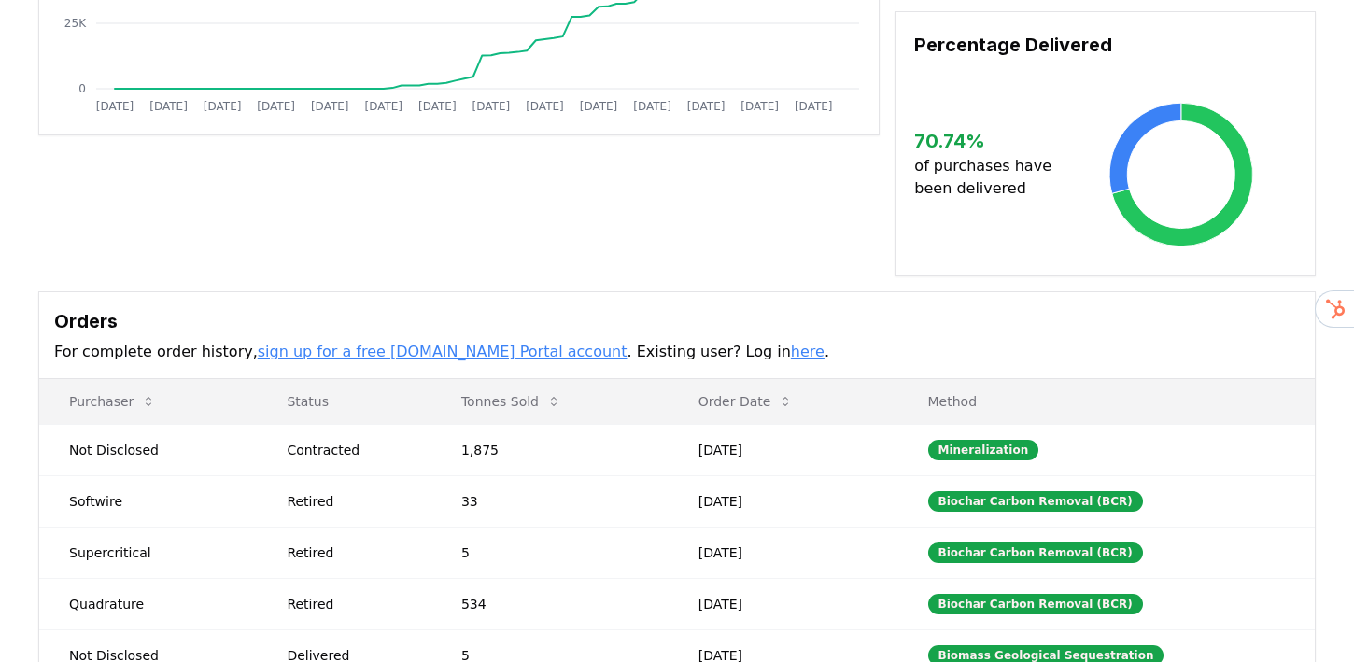
scroll to position [408, 0]
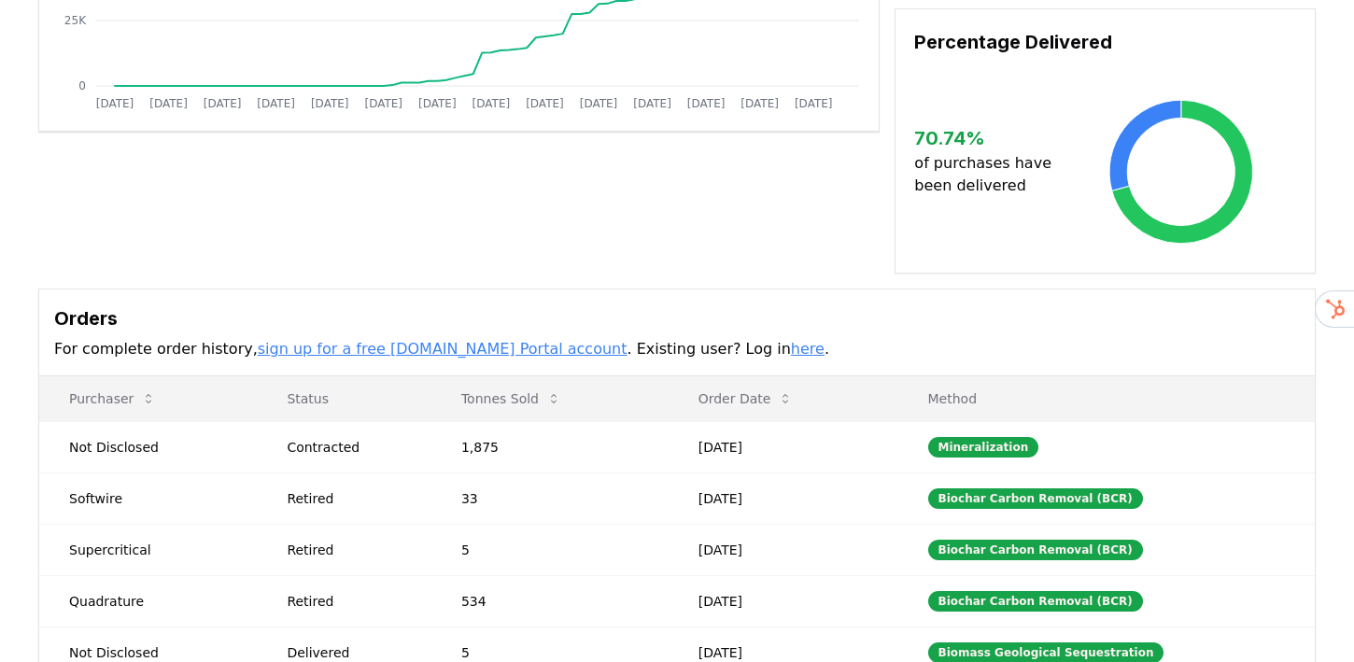
click at [791, 340] on link "here" at bounding box center [808, 349] width 34 height 18
